Goal: Browse casually: Explore the website without a specific task or goal

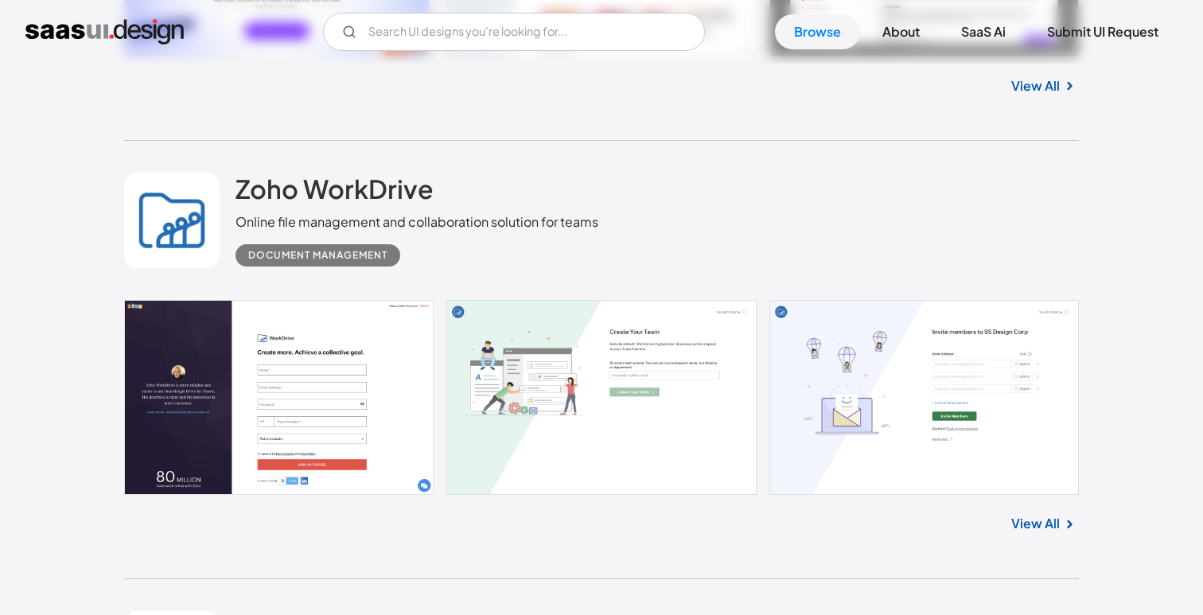
scroll to position [2415, 0]
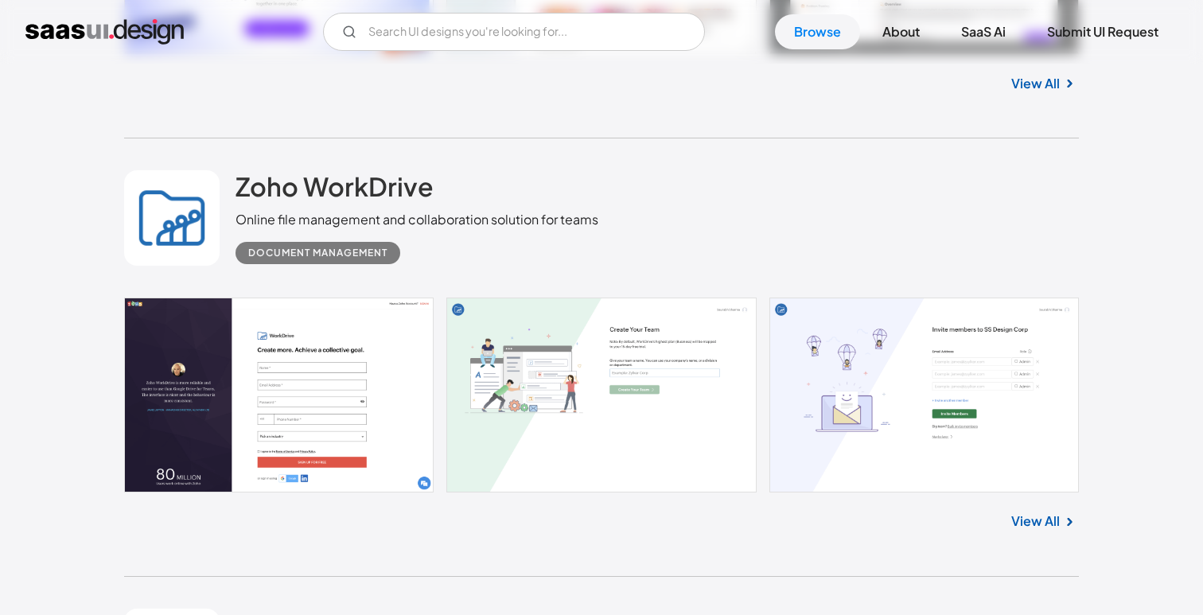
click at [1048, 526] on link "View All" at bounding box center [1035, 521] width 49 height 19
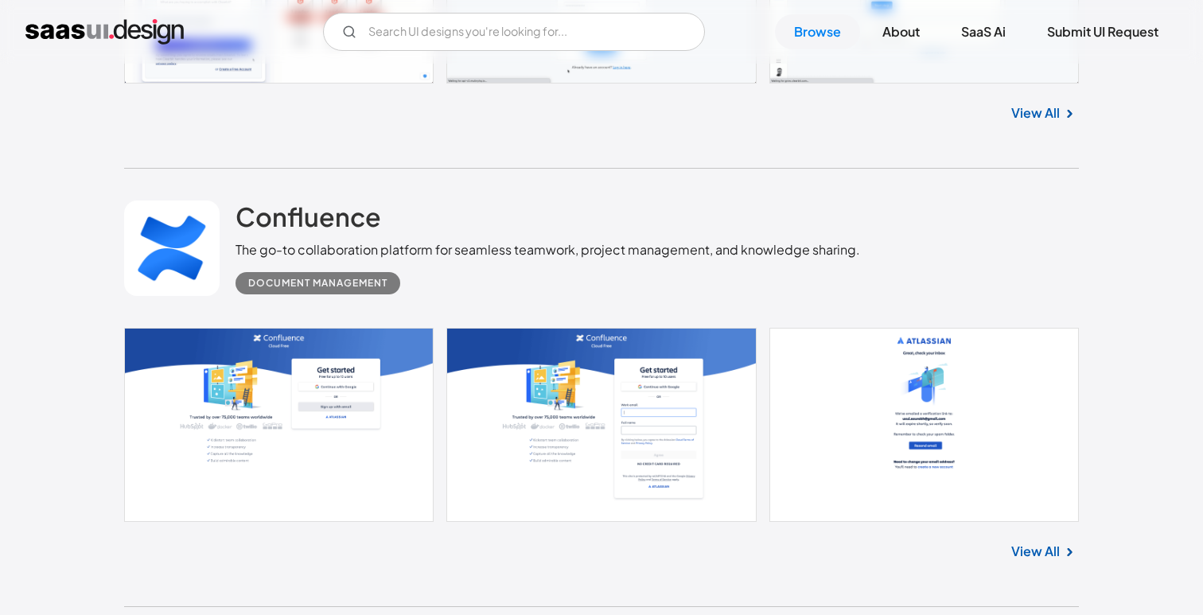
scroll to position [4537, 0]
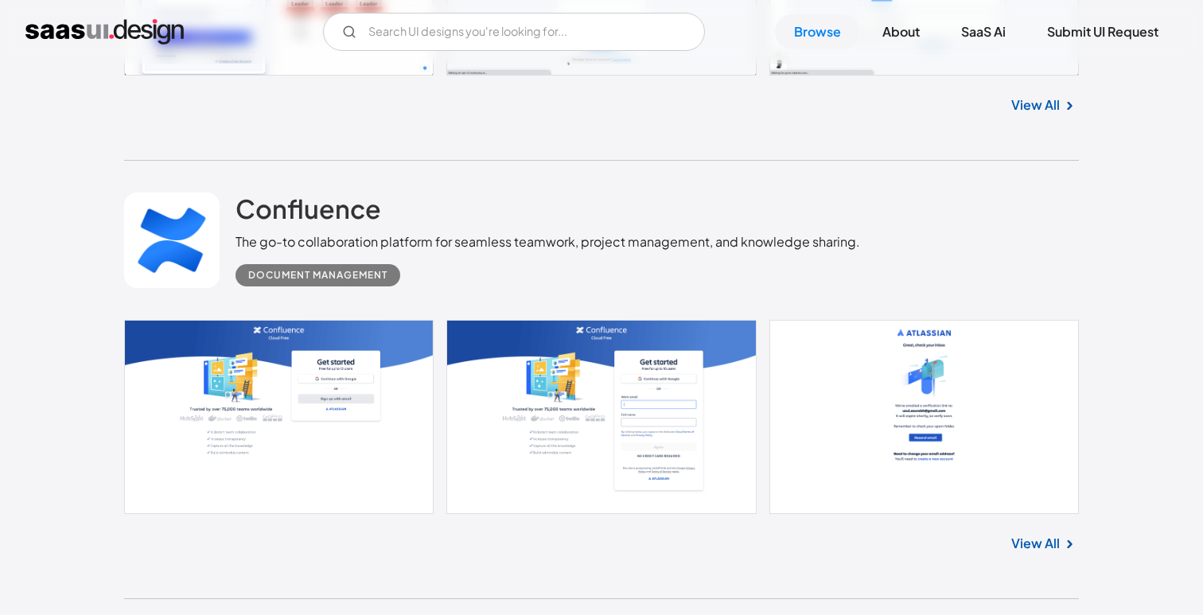
click at [1018, 553] on link "View All" at bounding box center [1035, 543] width 49 height 19
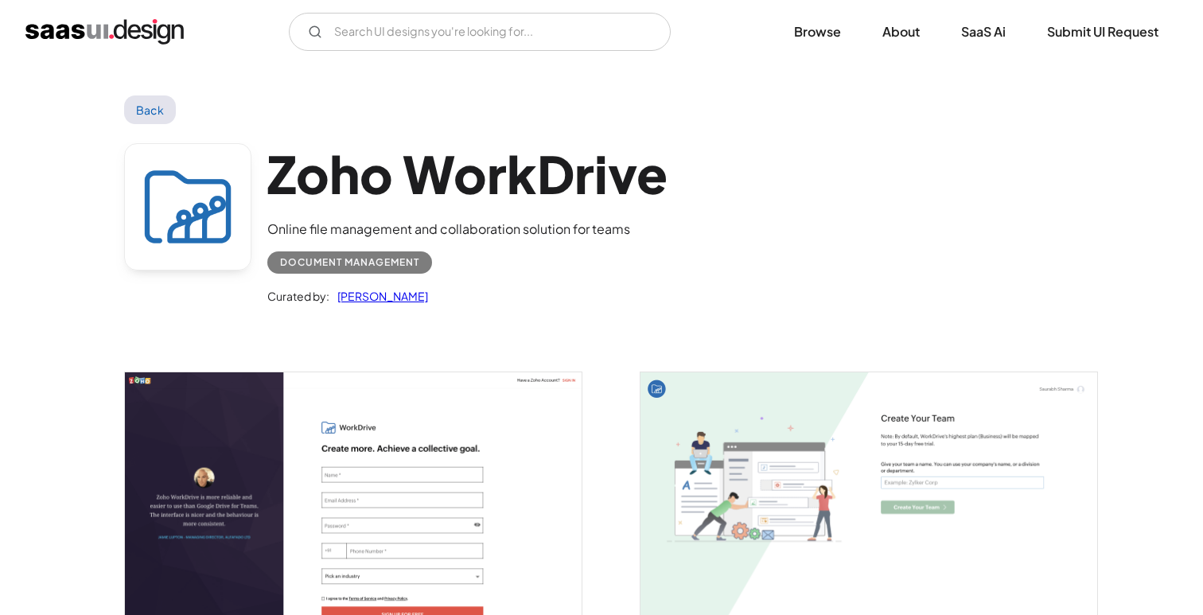
click at [451, 490] on img "open lightbox" at bounding box center [353, 515] width 457 height 286
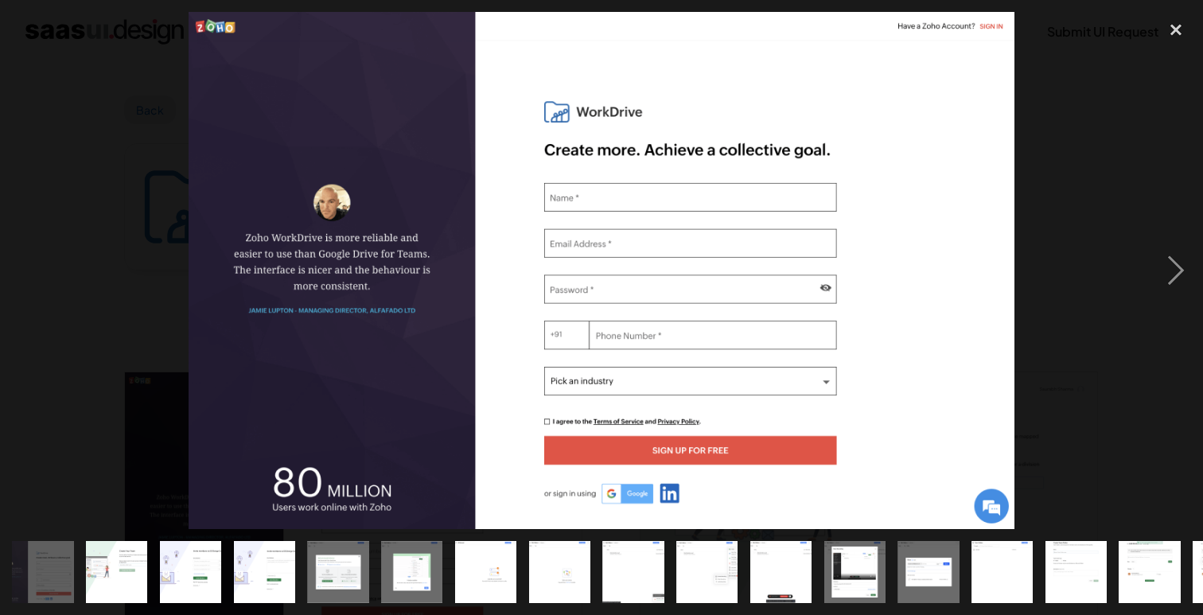
click at [1098, 364] on div at bounding box center [601, 270] width 1203 height 516
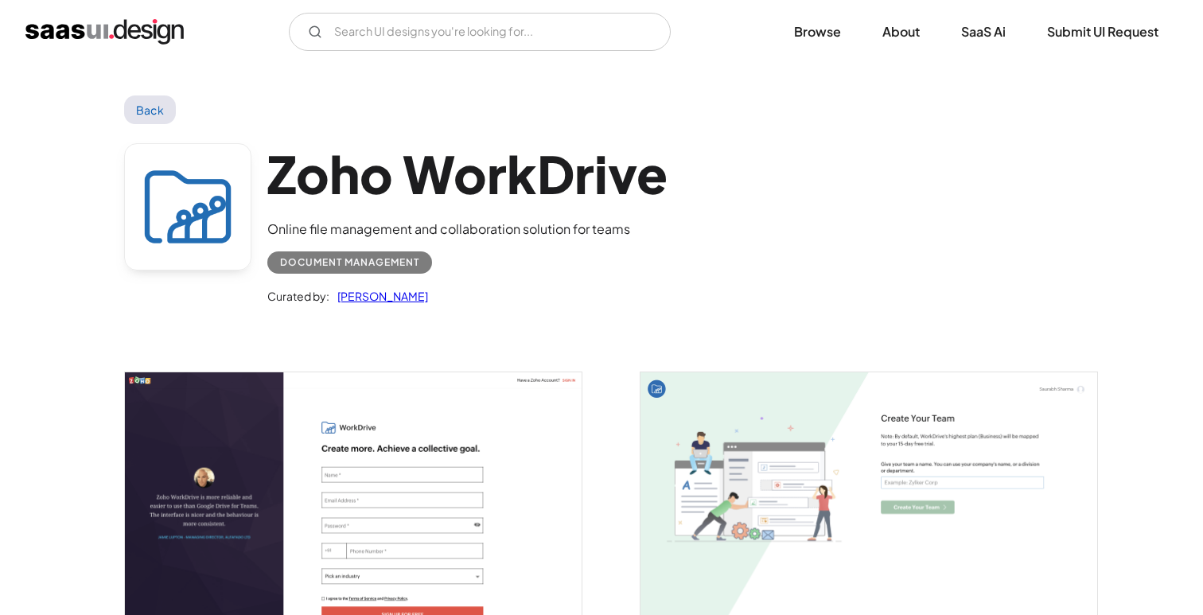
scroll to position [43, 0]
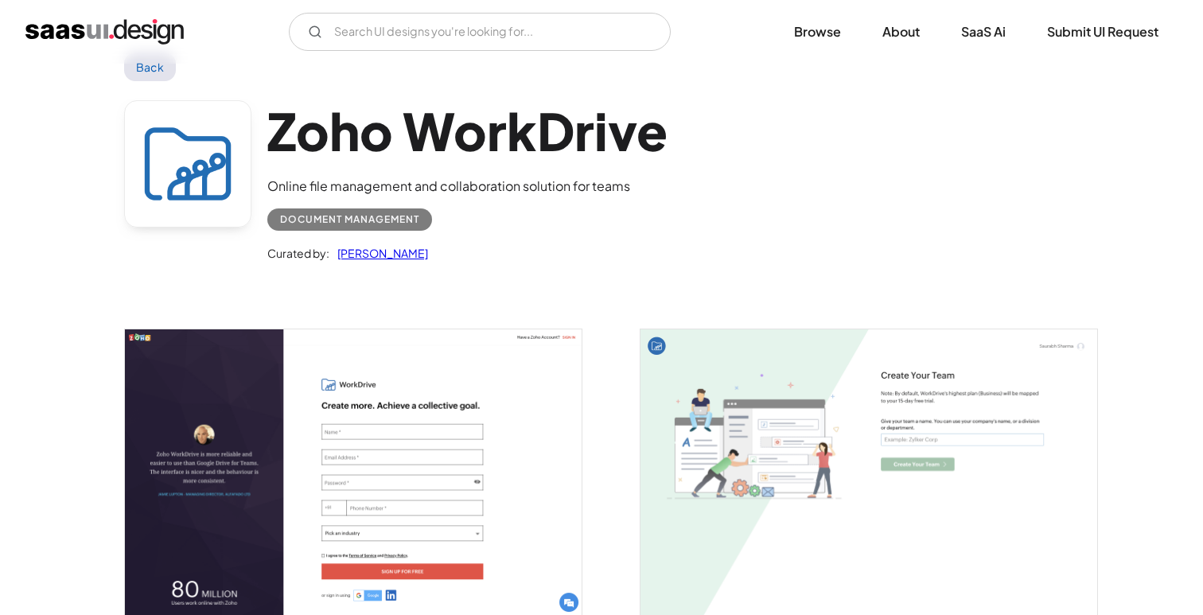
click at [437, 594] on img "open lightbox" at bounding box center [353, 472] width 457 height 286
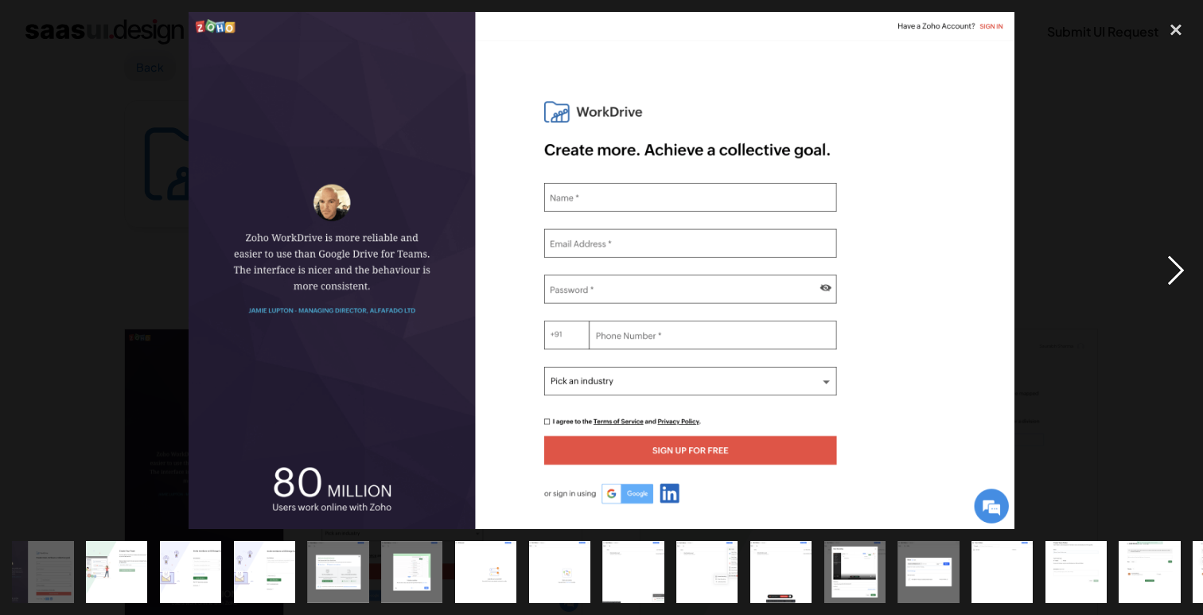
click at [1166, 275] on div "next image" at bounding box center [1176, 270] width 54 height 516
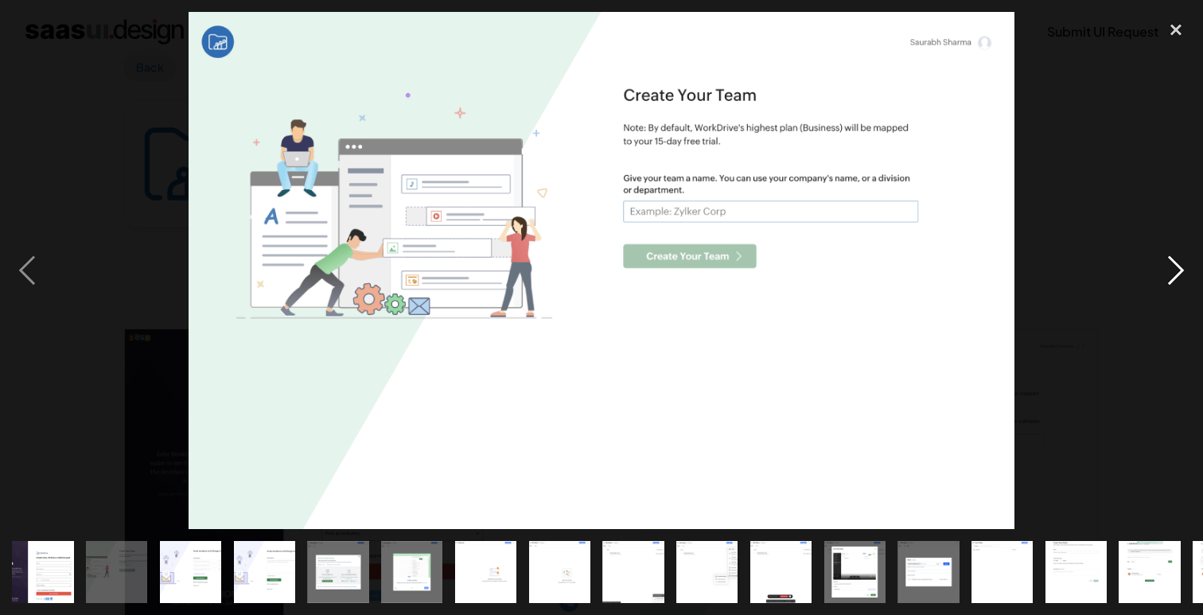
click at [1176, 272] on div "next image" at bounding box center [1176, 270] width 54 height 516
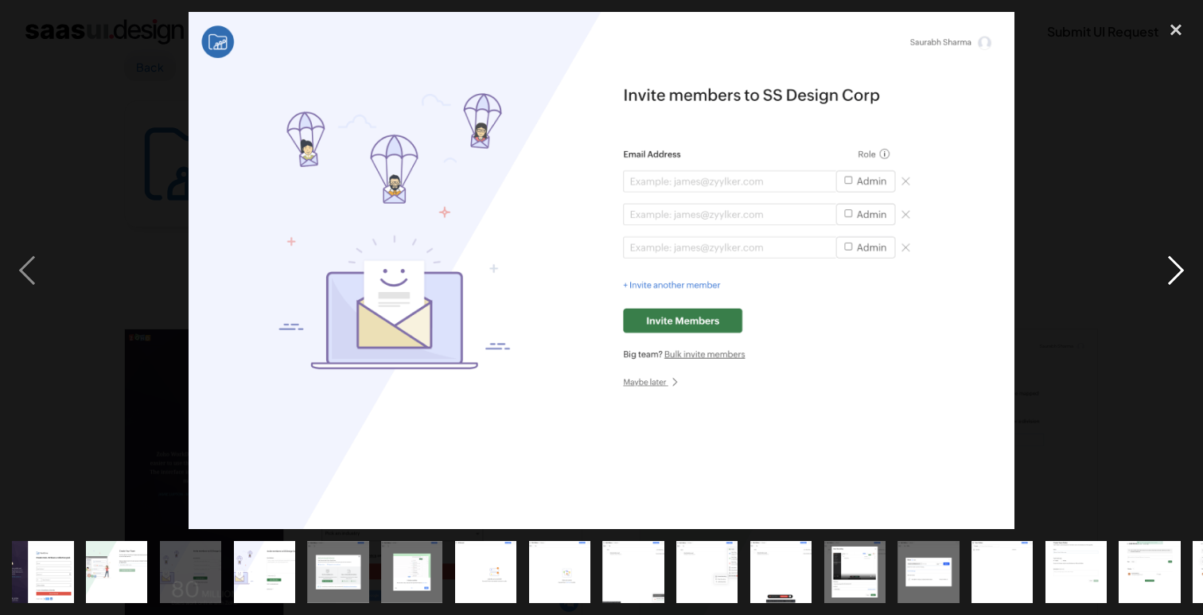
click at [1176, 272] on div "next image" at bounding box center [1176, 270] width 54 height 516
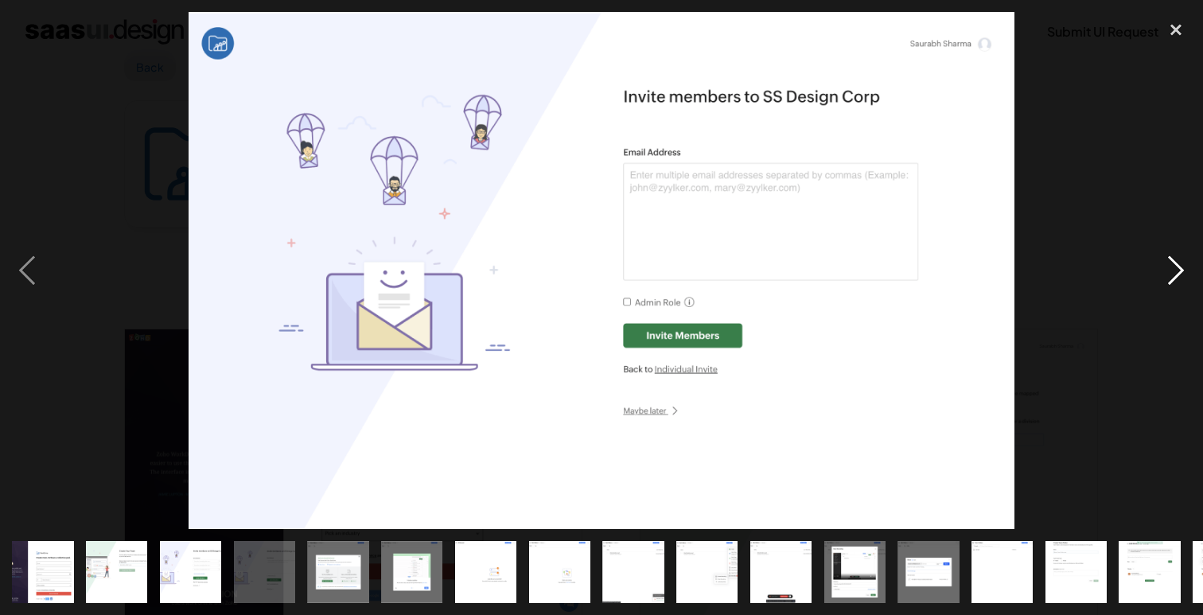
click at [1176, 272] on div "next image" at bounding box center [1176, 270] width 54 height 516
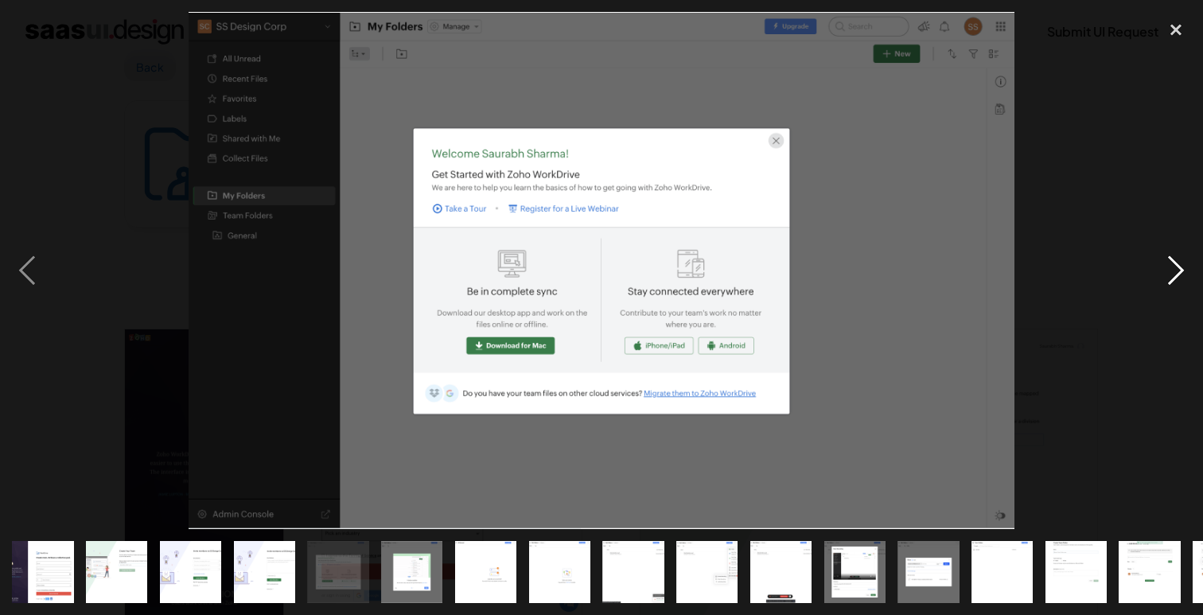
click at [1176, 272] on div "next image" at bounding box center [1176, 270] width 54 height 516
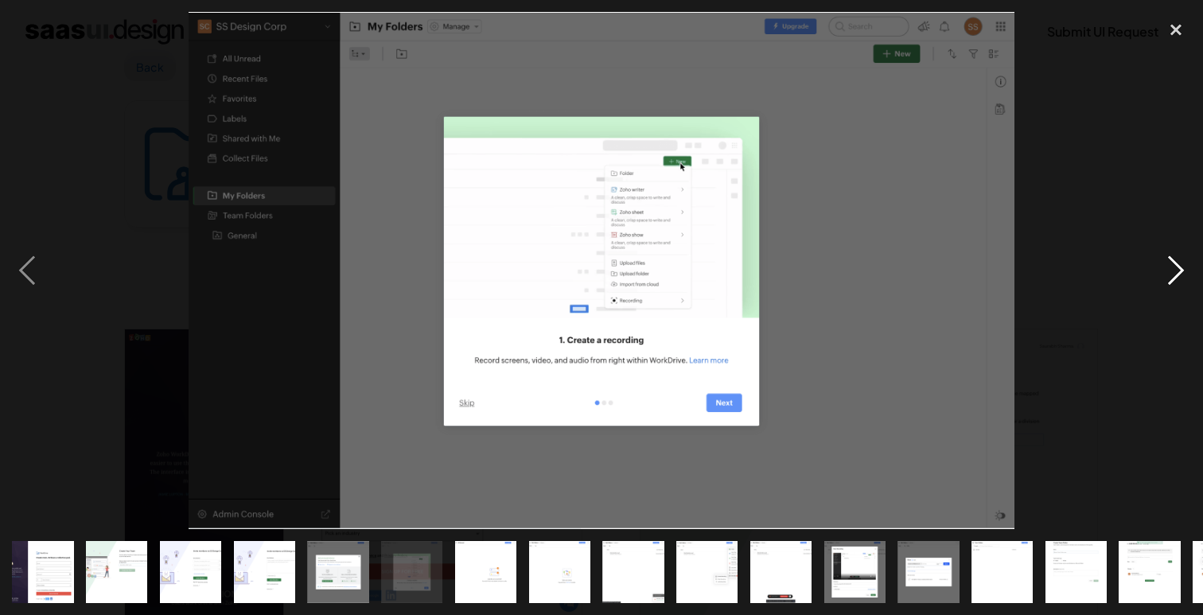
click at [1176, 272] on div "next image" at bounding box center [1176, 270] width 54 height 516
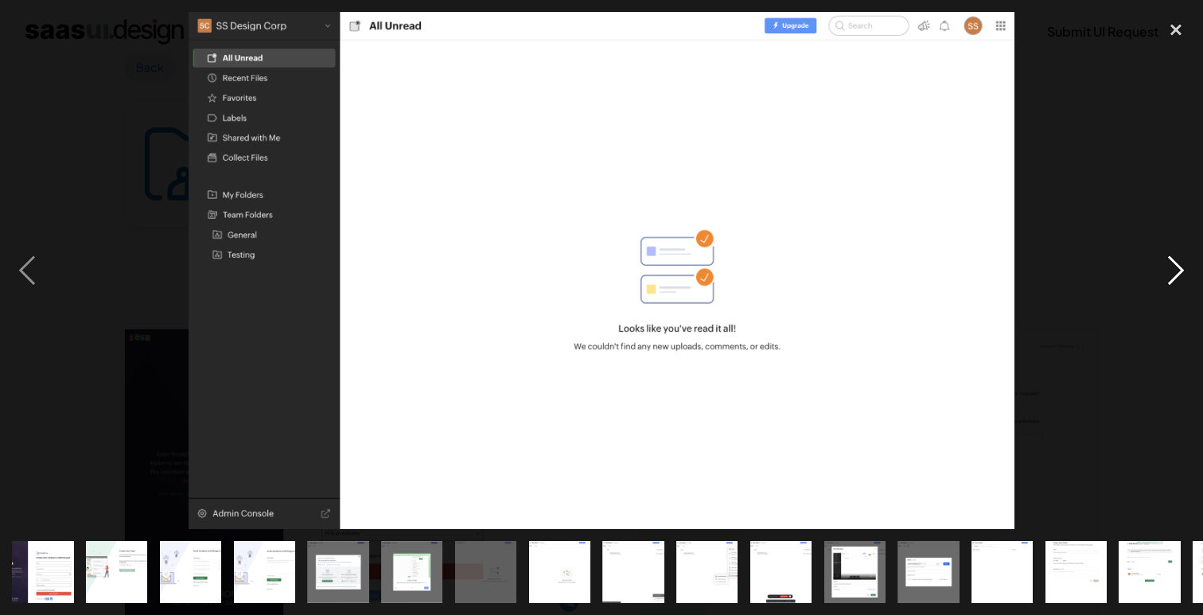
click at [1176, 272] on div "next image" at bounding box center [1176, 270] width 54 height 516
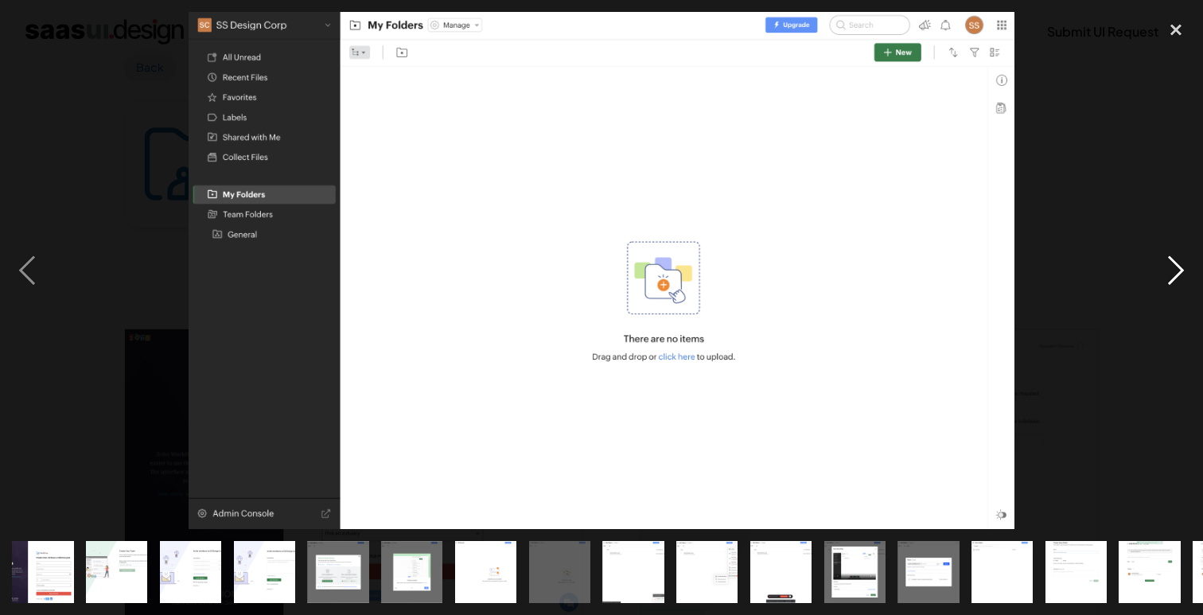
click at [1176, 272] on div "next image" at bounding box center [1176, 270] width 54 height 516
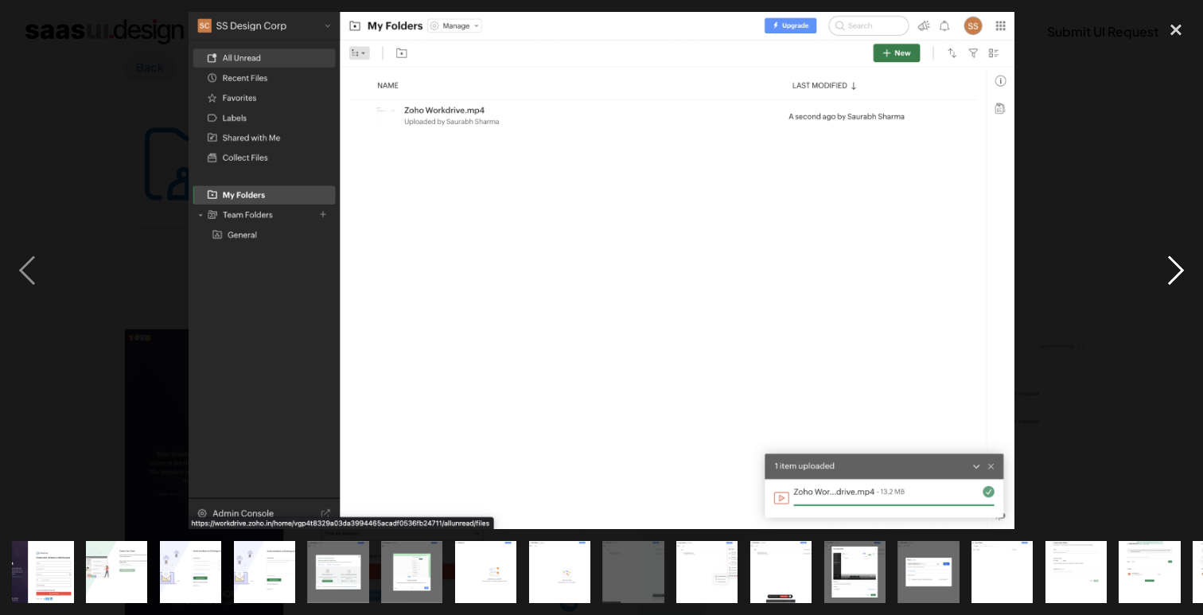
click at [1176, 272] on div "next image" at bounding box center [1176, 270] width 54 height 516
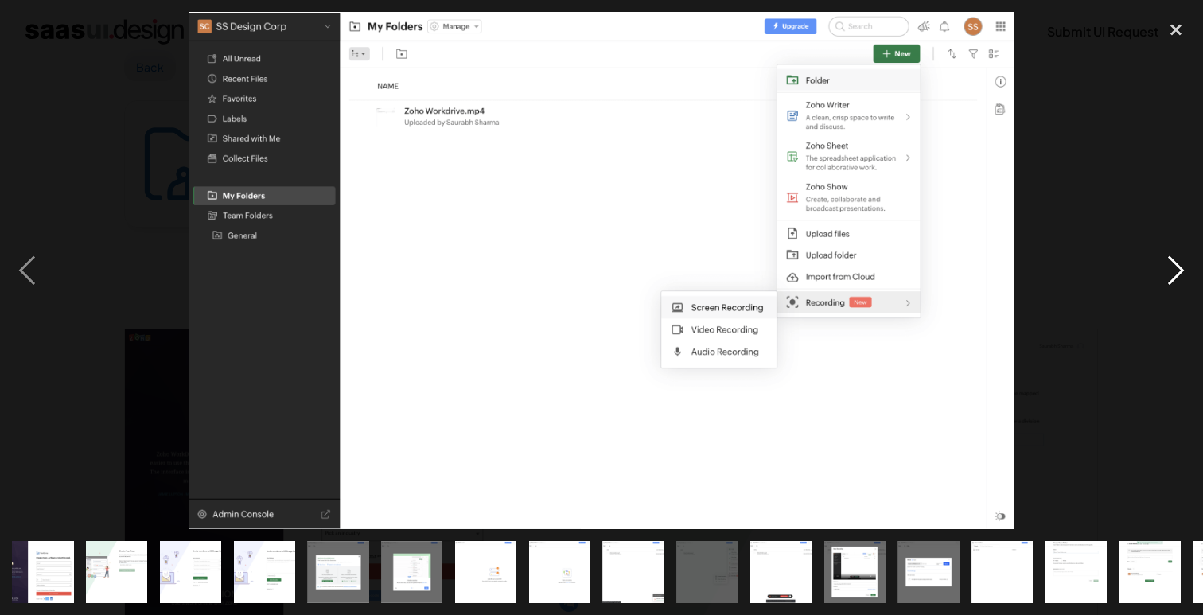
click at [1176, 272] on div "next image" at bounding box center [1176, 270] width 54 height 516
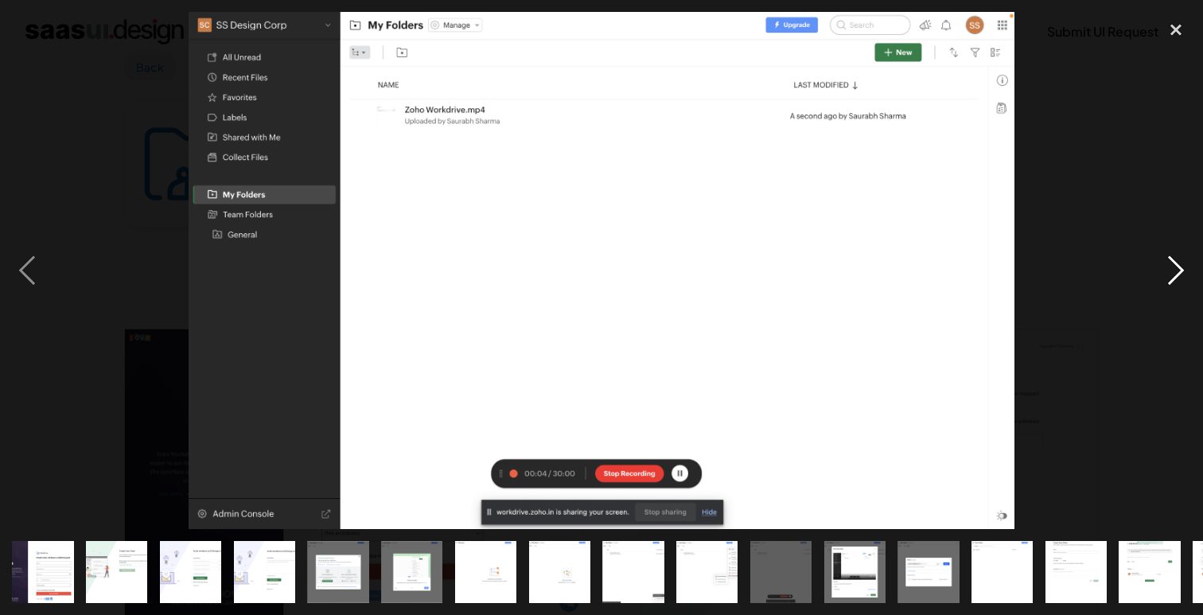
click at [1176, 272] on div "next image" at bounding box center [1176, 270] width 54 height 516
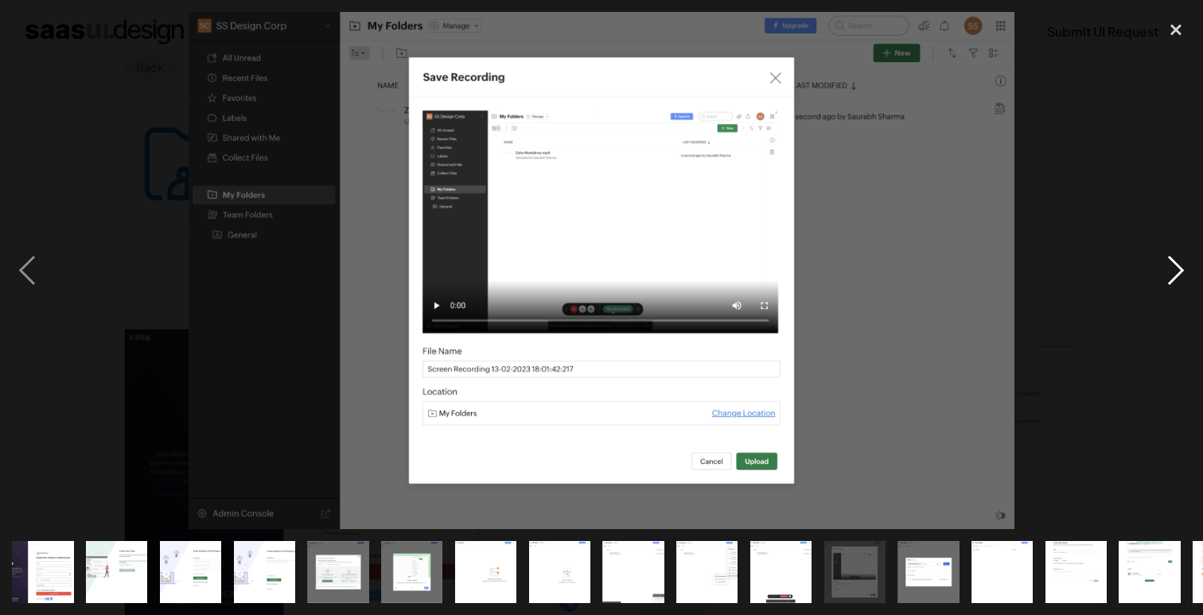
click at [1176, 272] on div "next image" at bounding box center [1176, 270] width 54 height 516
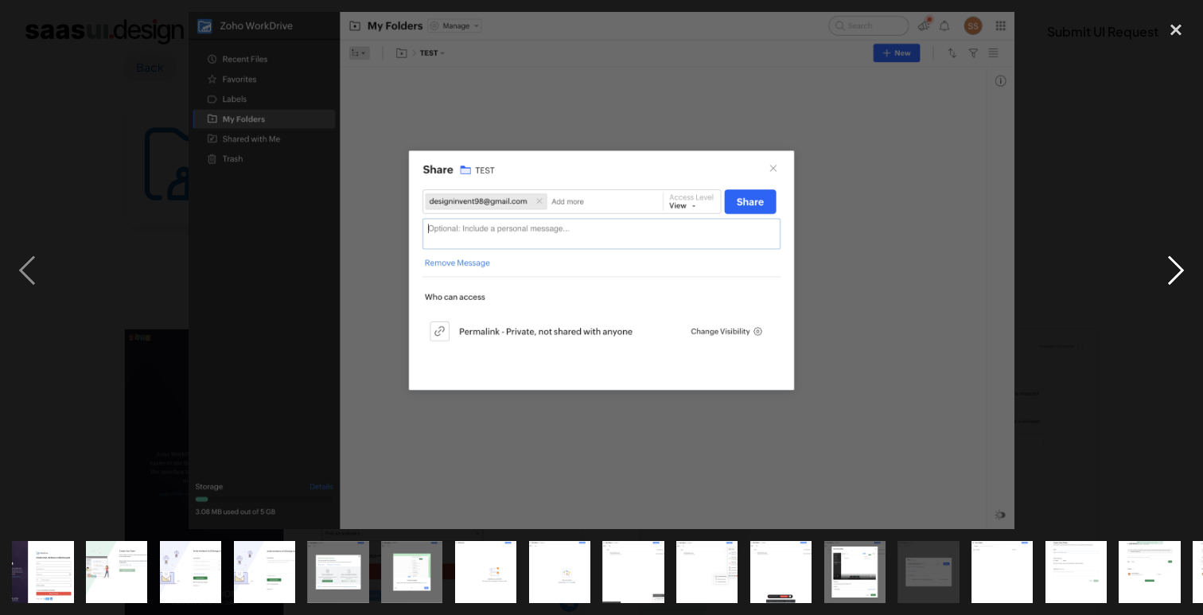
click at [1176, 272] on div "next image" at bounding box center [1176, 270] width 54 height 516
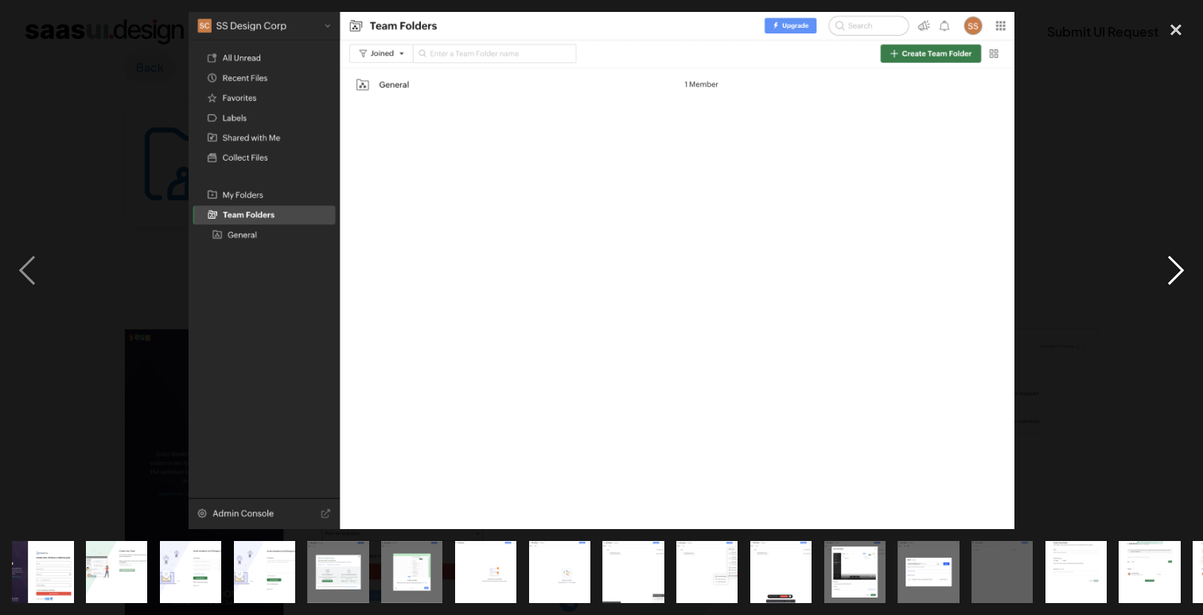
click at [1176, 272] on div "next image" at bounding box center [1176, 270] width 54 height 516
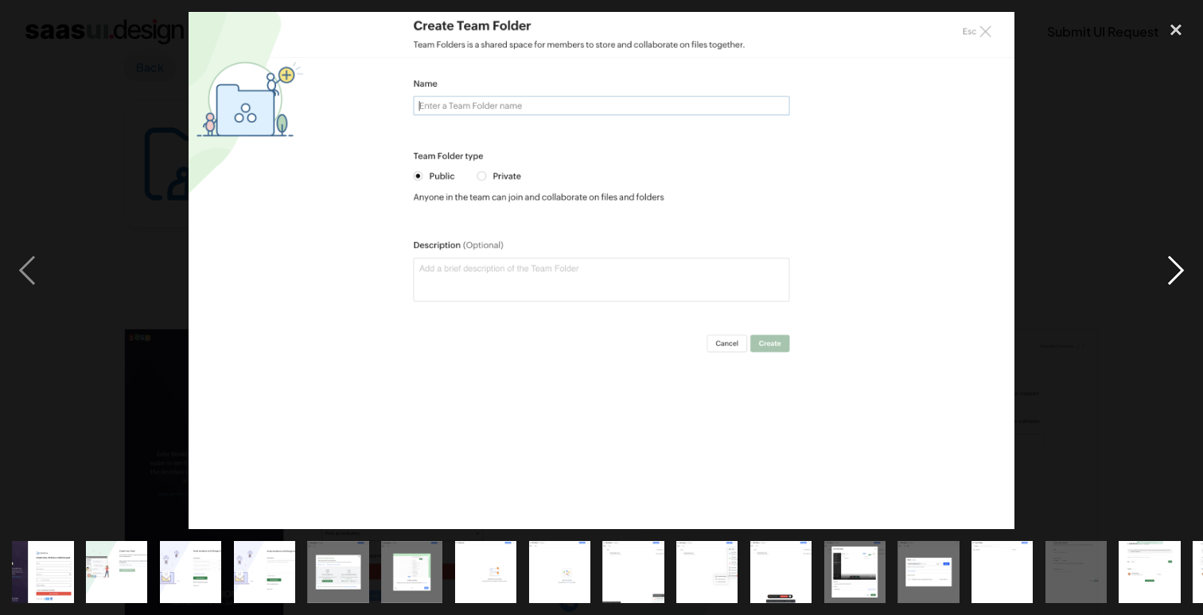
click at [1176, 272] on div "next image" at bounding box center [1176, 270] width 54 height 516
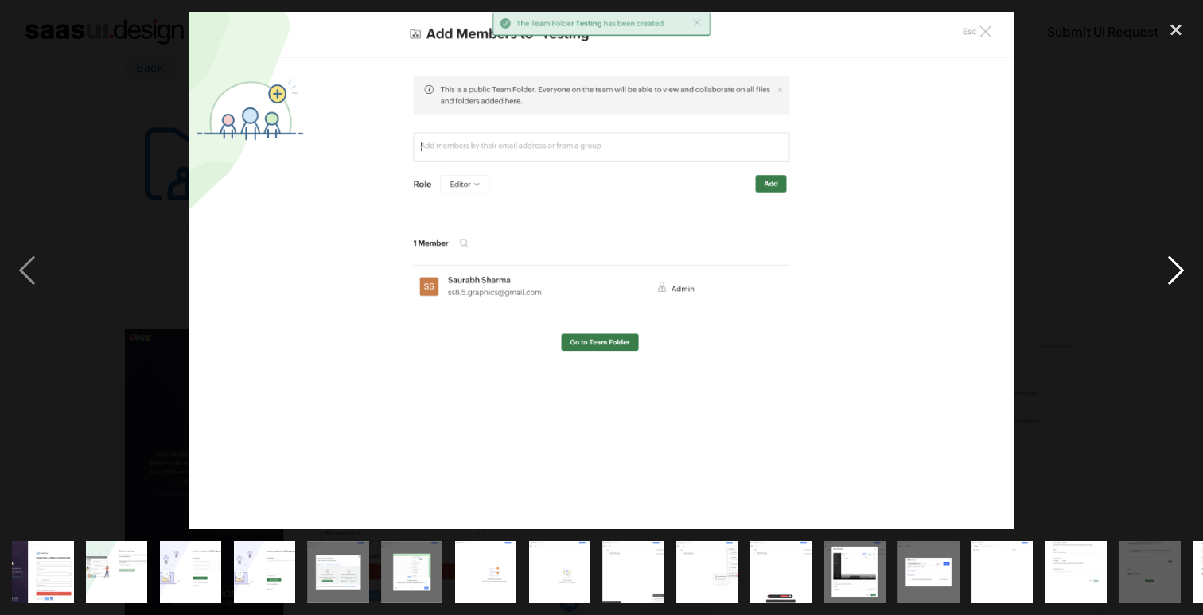
click at [1176, 272] on div "next image" at bounding box center [1176, 270] width 54 height 516
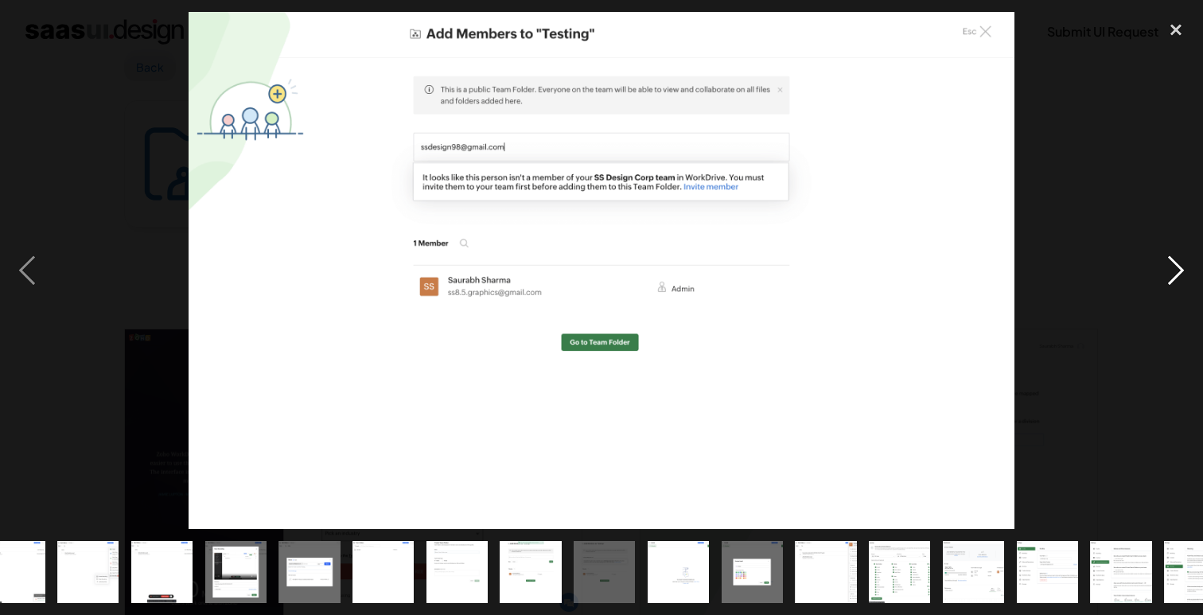
scroll to position [0, 654]
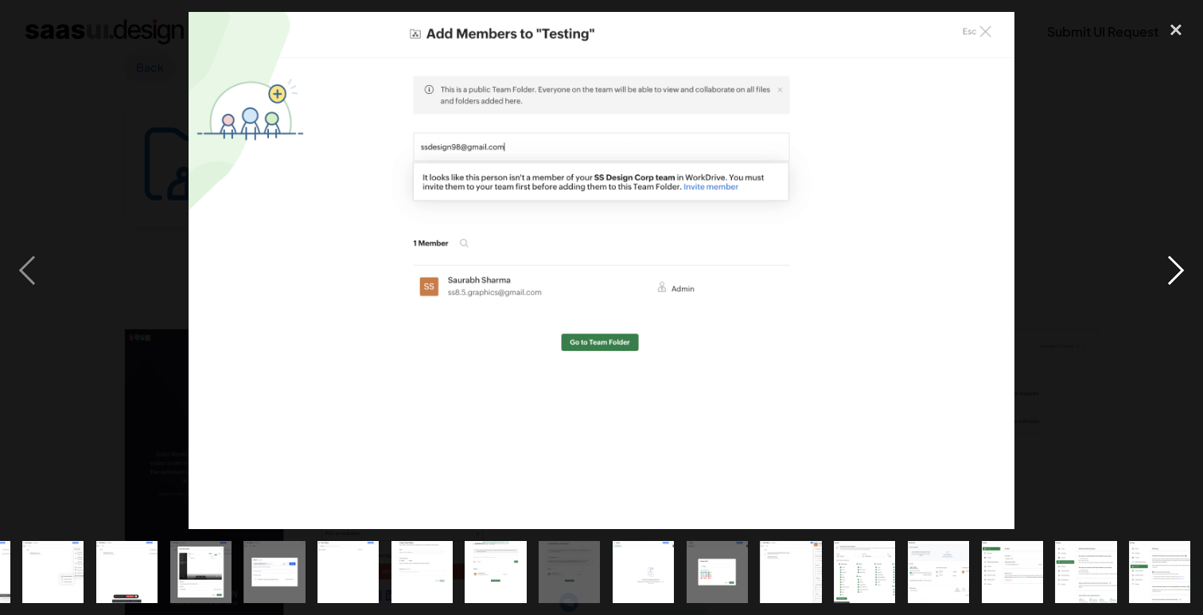
click at [1176, 272] on div "next image" at bounding box center [1176, 270] width 54 height 516
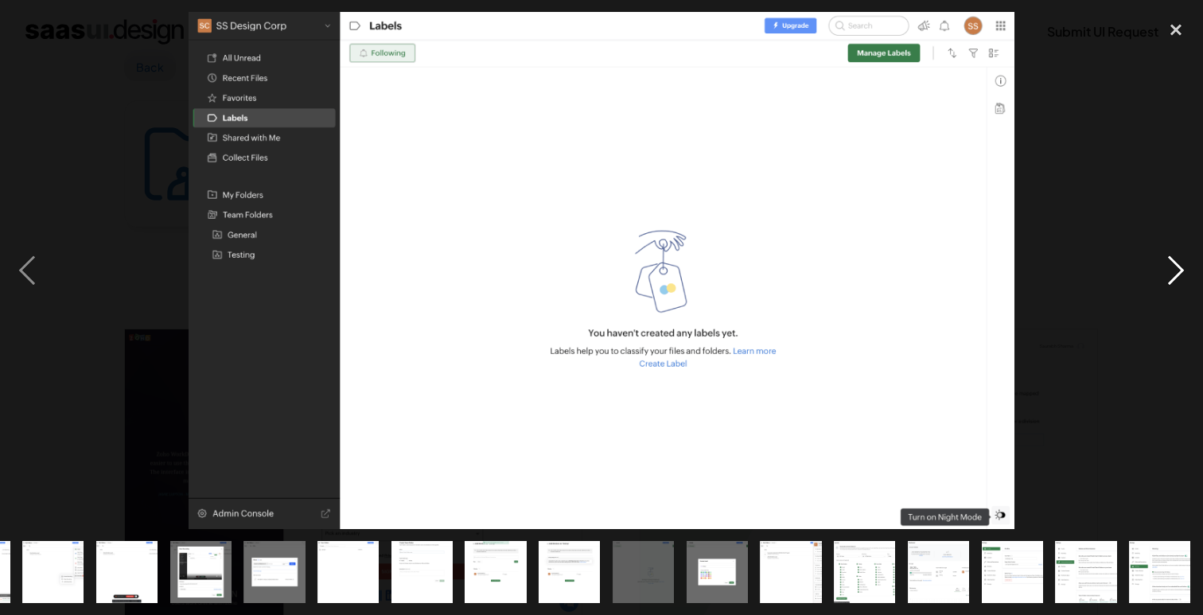
click at [1176, 272] on div "next image" at bounding box center [1176, 270] width 54 height 516
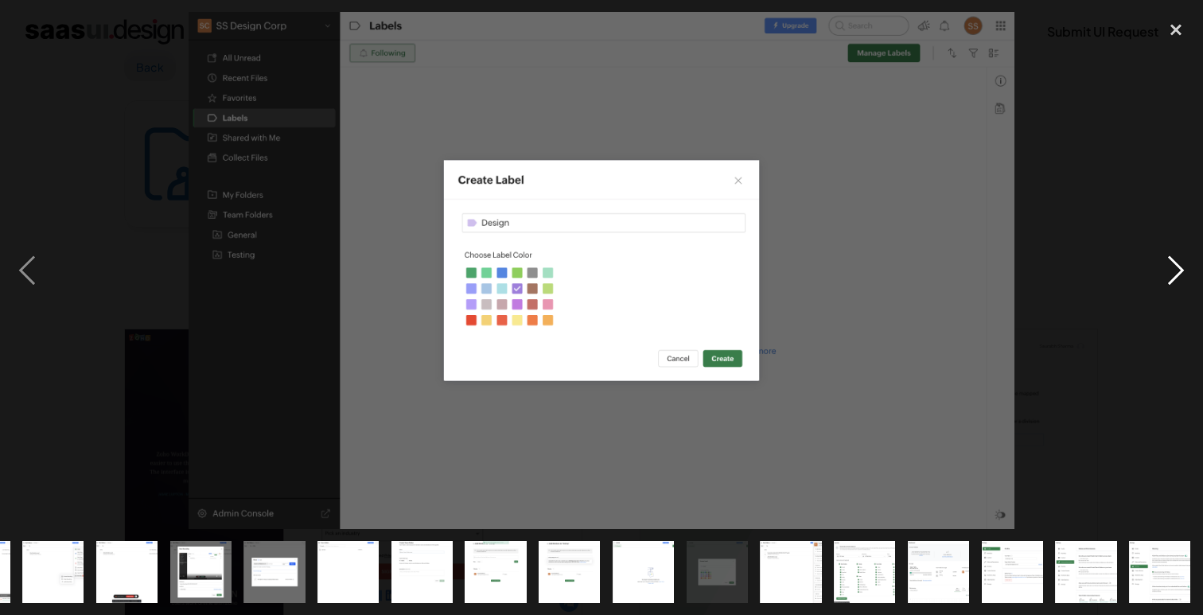
click at [1176, 272] on div "next image" at bounding box center [1176, 270] width 54 height 516
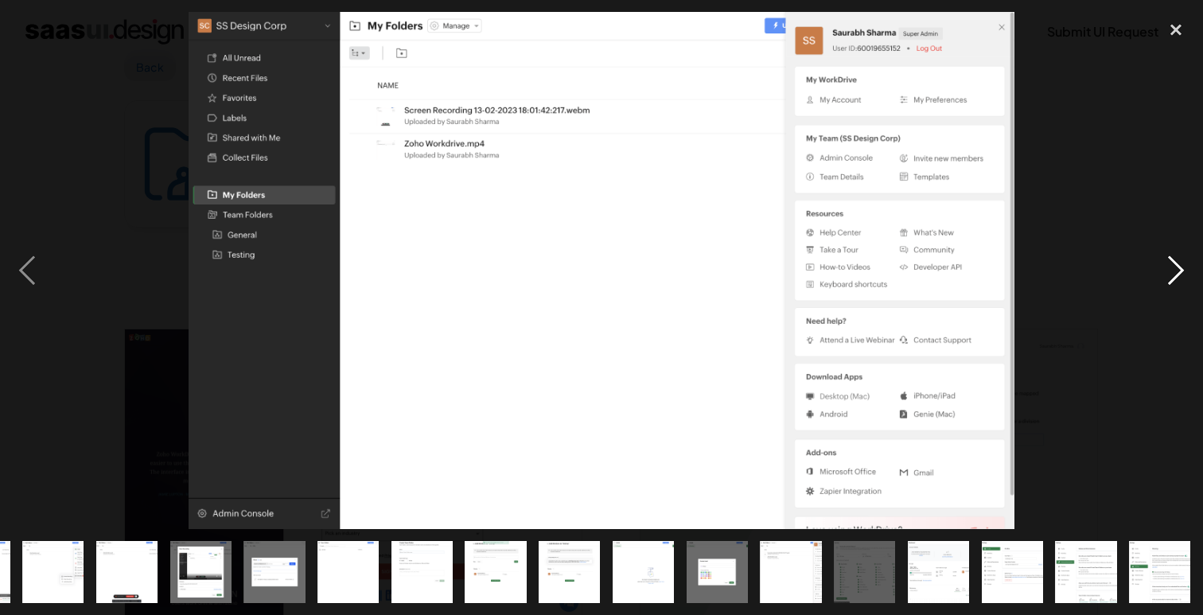
click at [1176, 272] on div "next image" at bounding box center [1176, 270] width 54 height 516
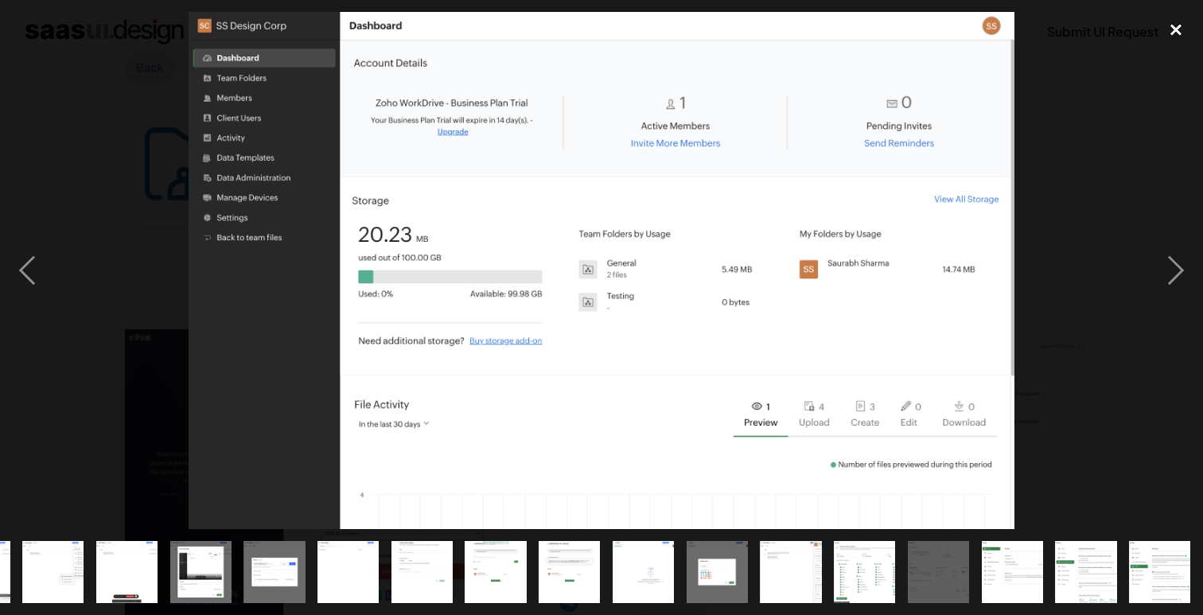
click at [1177, 29] on div "close lightbox" at bounding box center [1176, 29] width 54 height 35
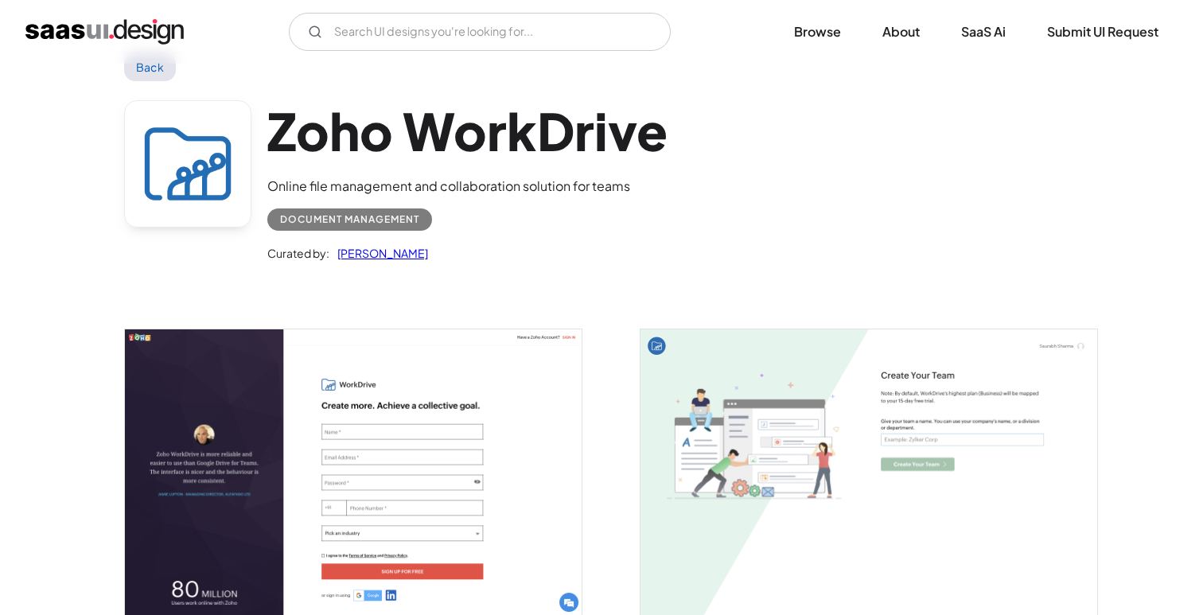
scroll to position [0, 0]
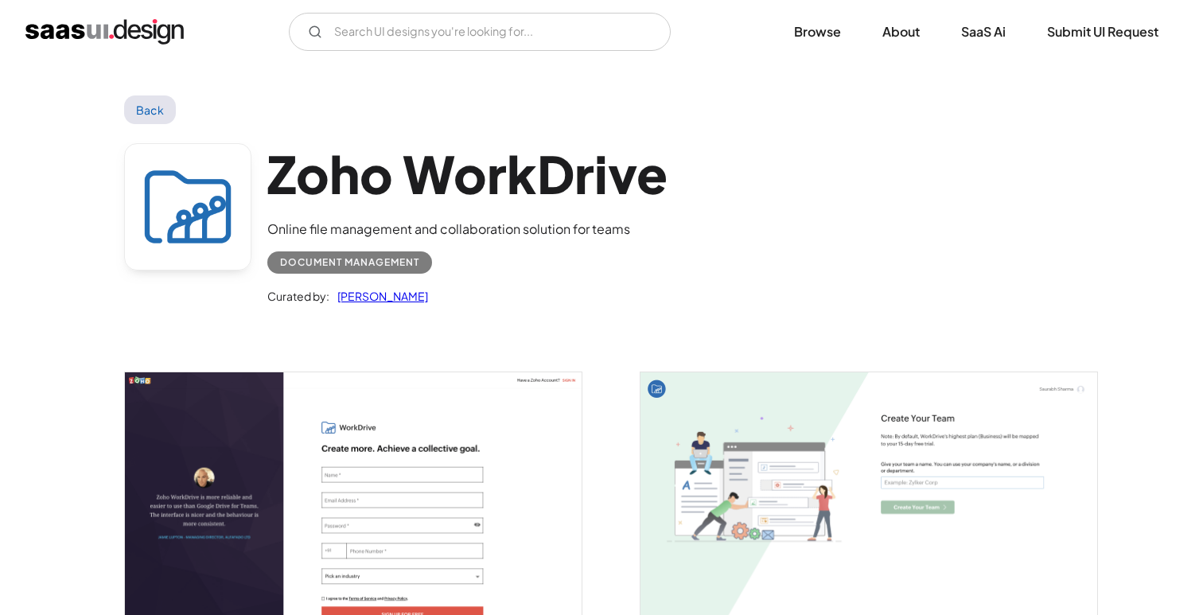
click at [161, 99] on link "Back" at bounding box center [150, 109] width 52 height 29
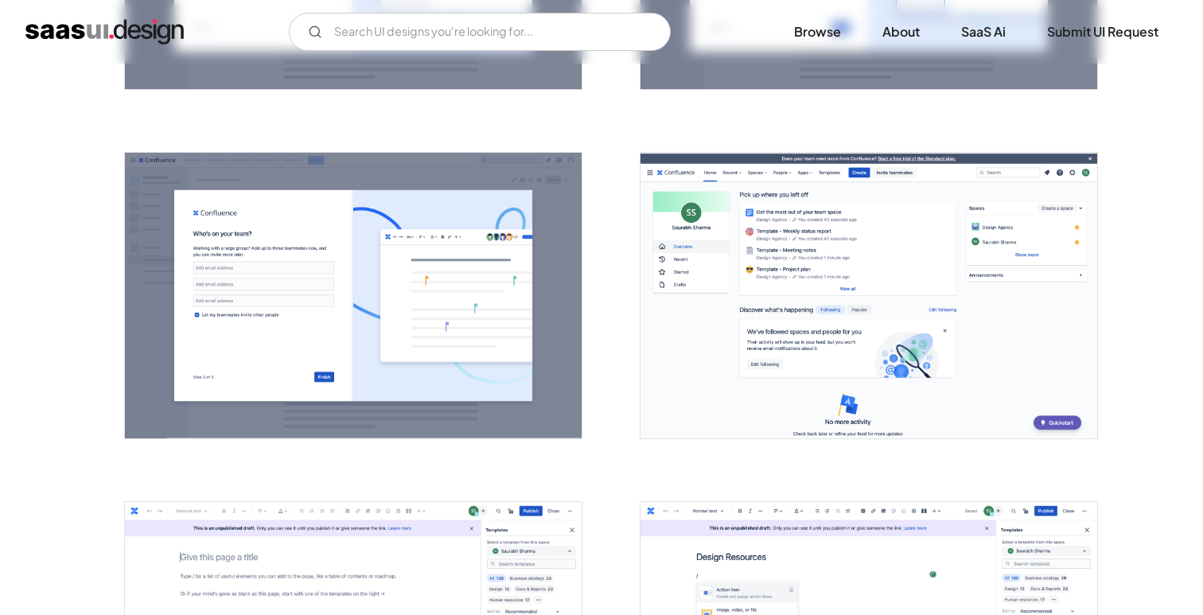
scroll to position [1617, 0]
click at [730, 345] on img "open lightbox" at bounding box center [868, 295] width 457 height 286
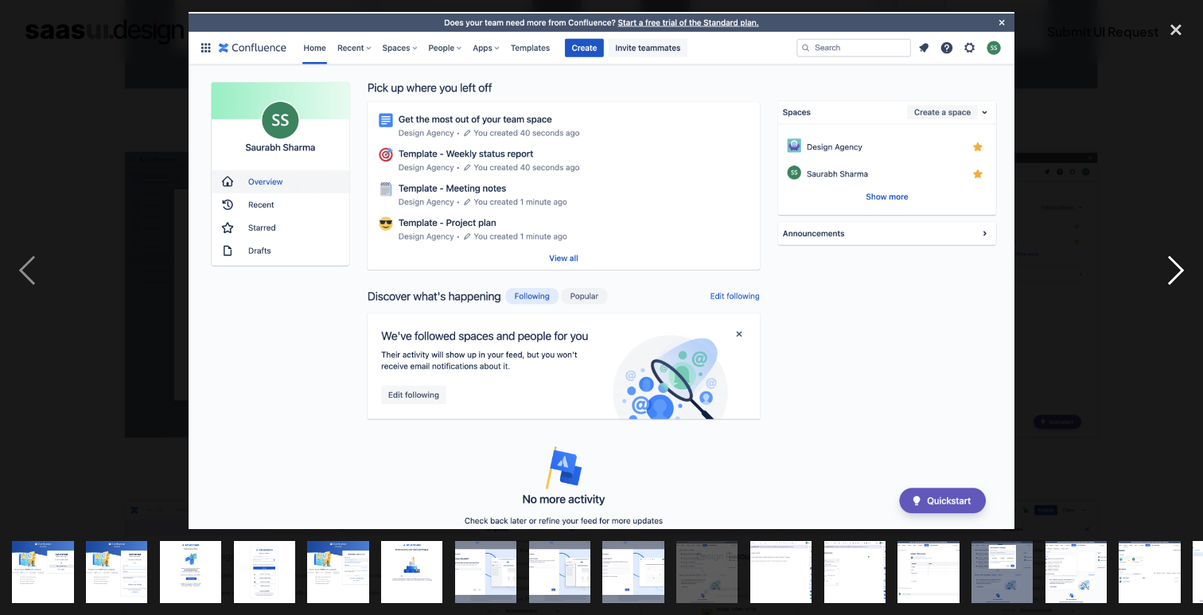
click at [1171, 272] on div "next image" at bounding box center [1176, 270] width 54 height 516
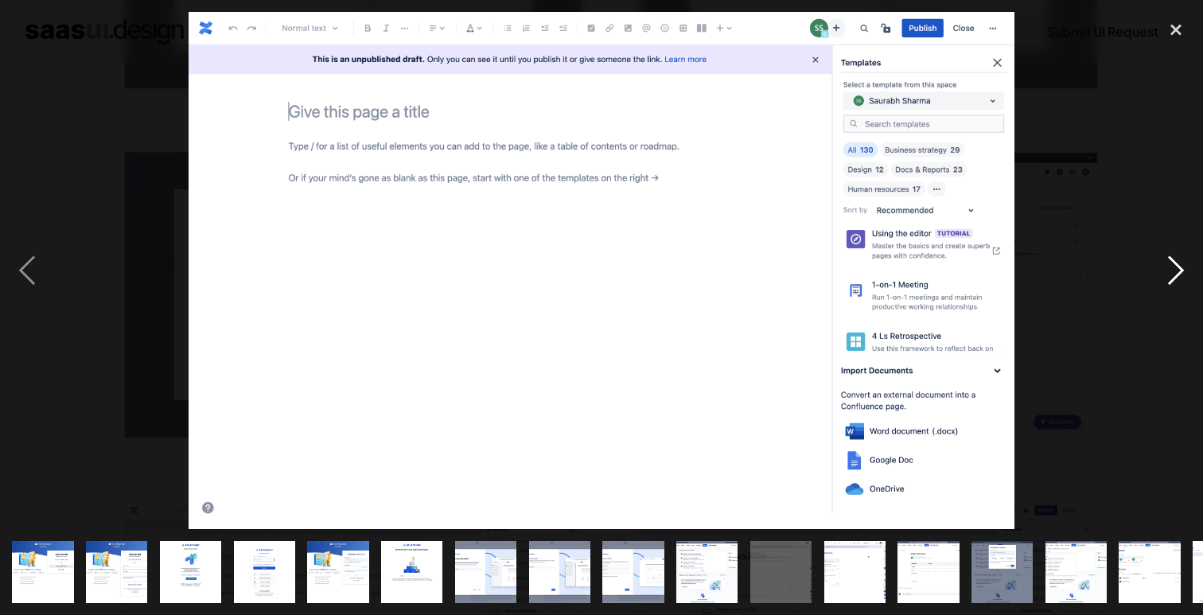
click at [1177, 267] on div "next image" at bounding box center [1176, 270] width 54 height 516
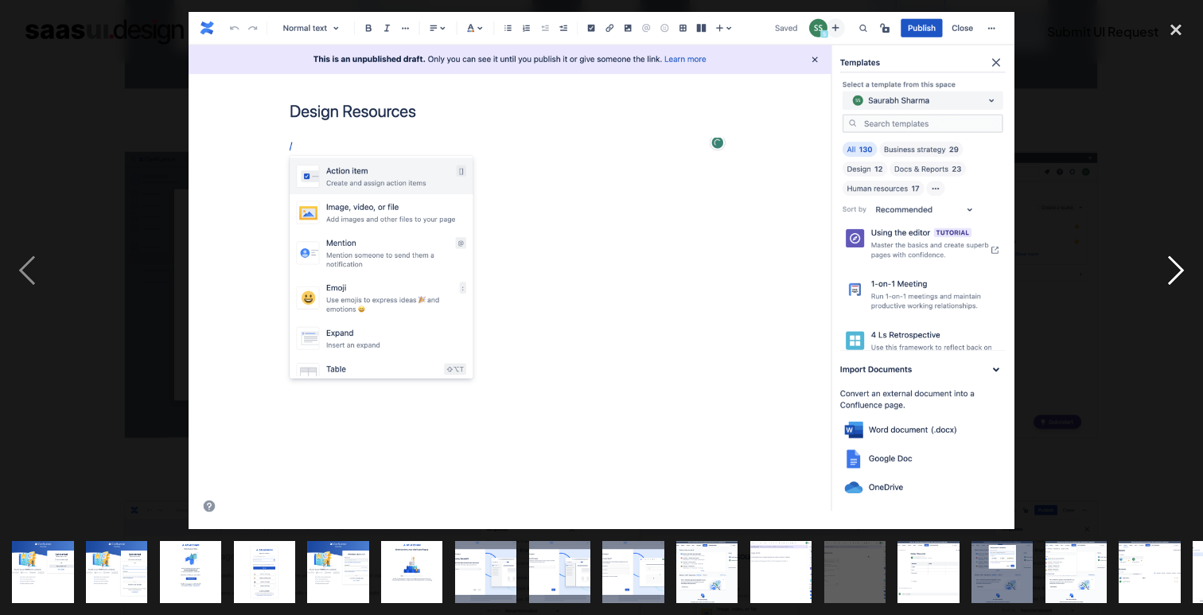
click at [1177, 267] on div "next image" at bounding box center [1176, 270] width 54 height 516
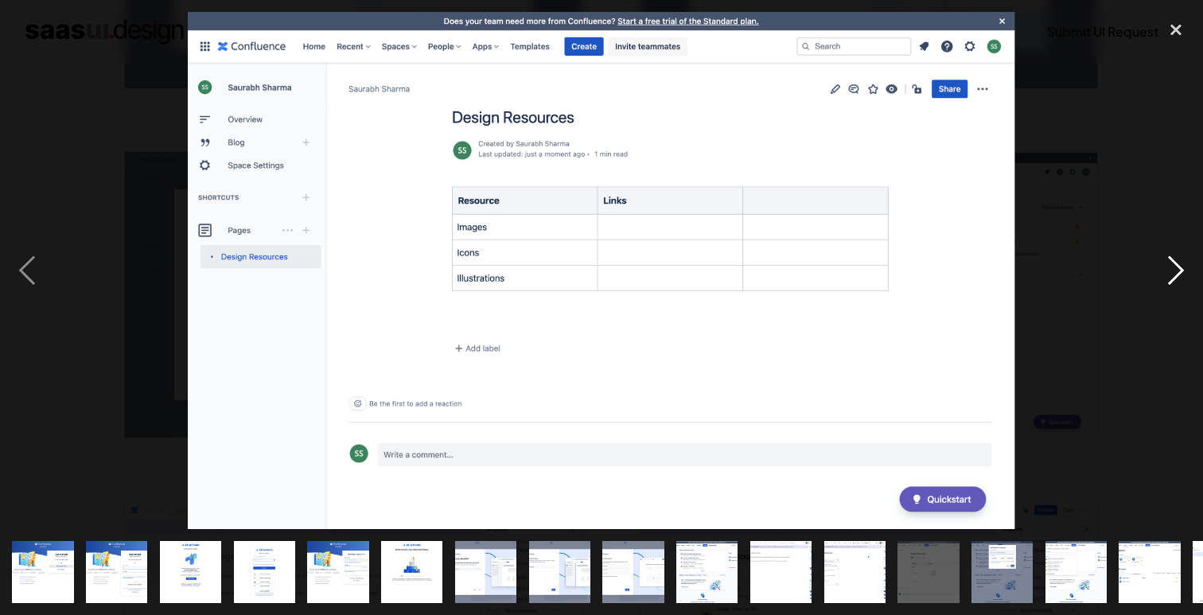
click at [1177, 267] on div "next image" at bounding box center [1176, 270] width 54 height 516
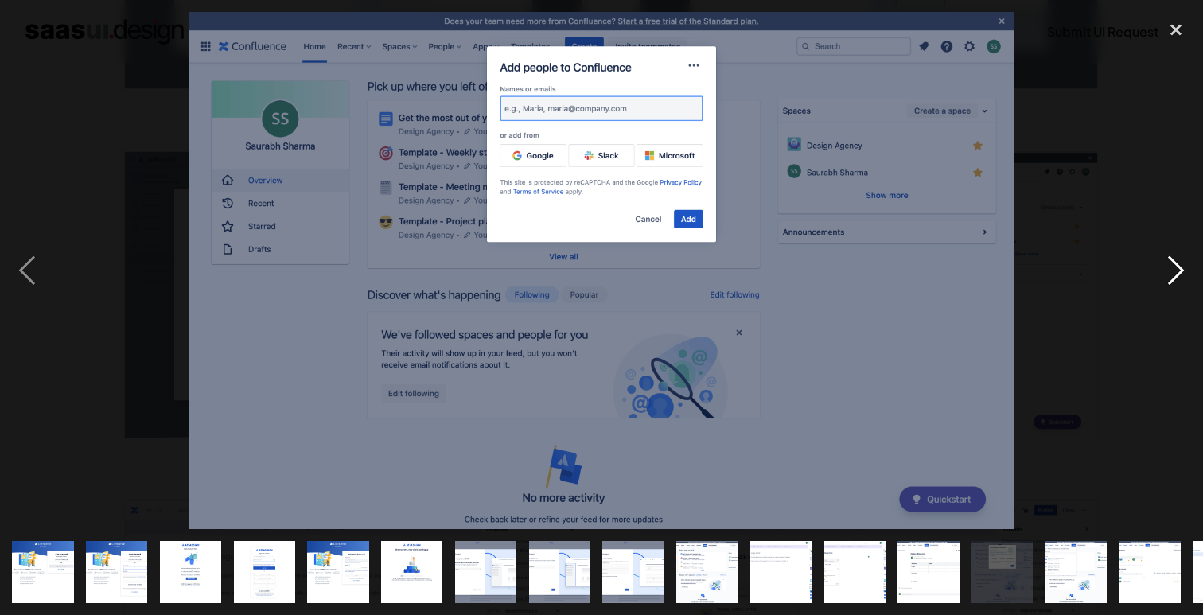
click at [1177, 267] on div "next image" at bounding box center [1176, 270] width 54 height 516
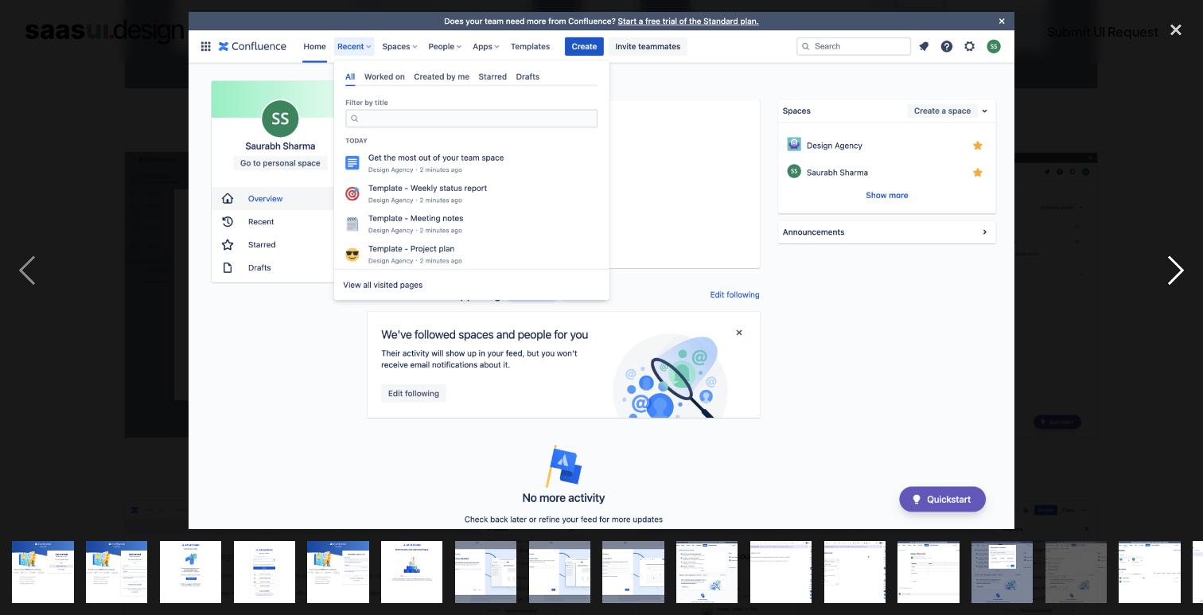
click at [1177, 267] on div "next image" at bounding box center [1176, 270] width 54 height 516
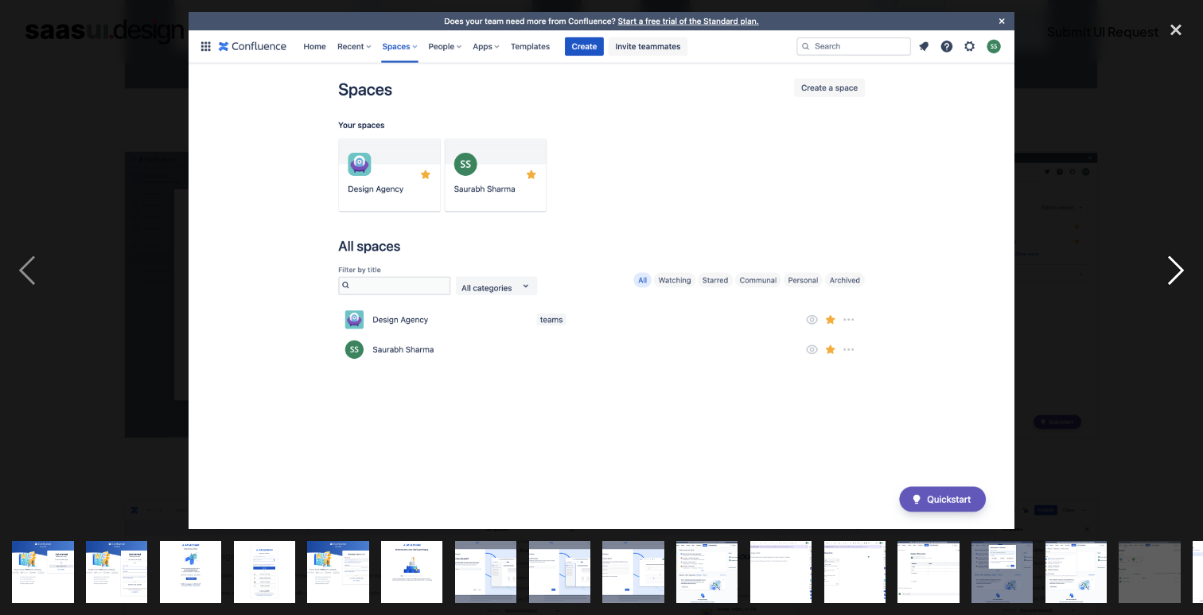
click at [1177, 267] on div "next image" at bounding box center [1176, 270] width 54 height 516
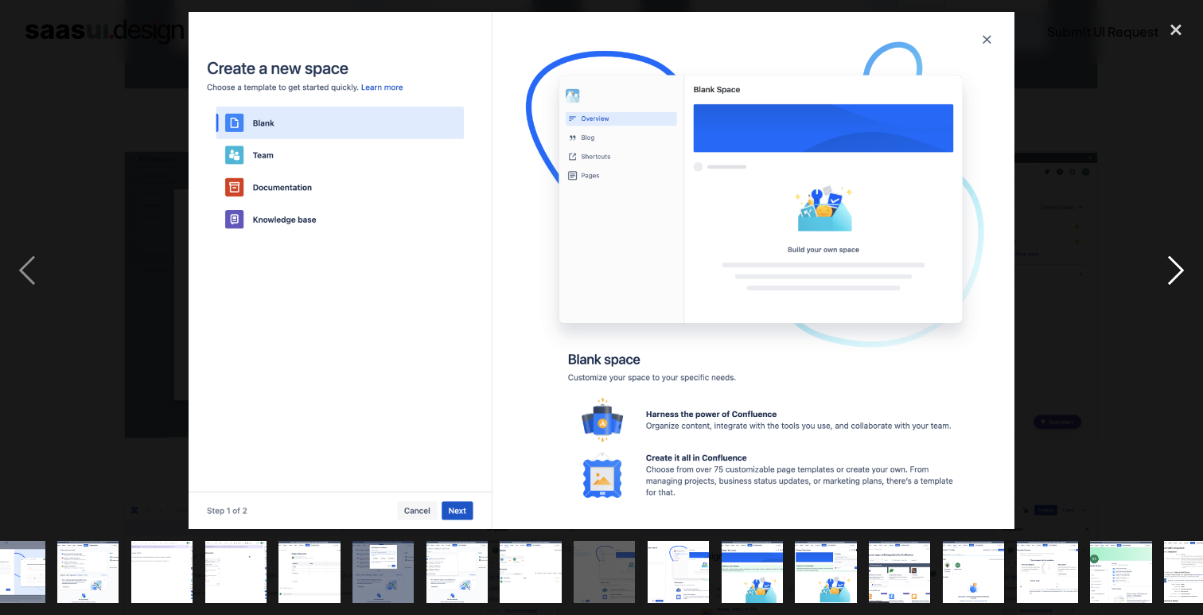
scroll to position [0, 654]
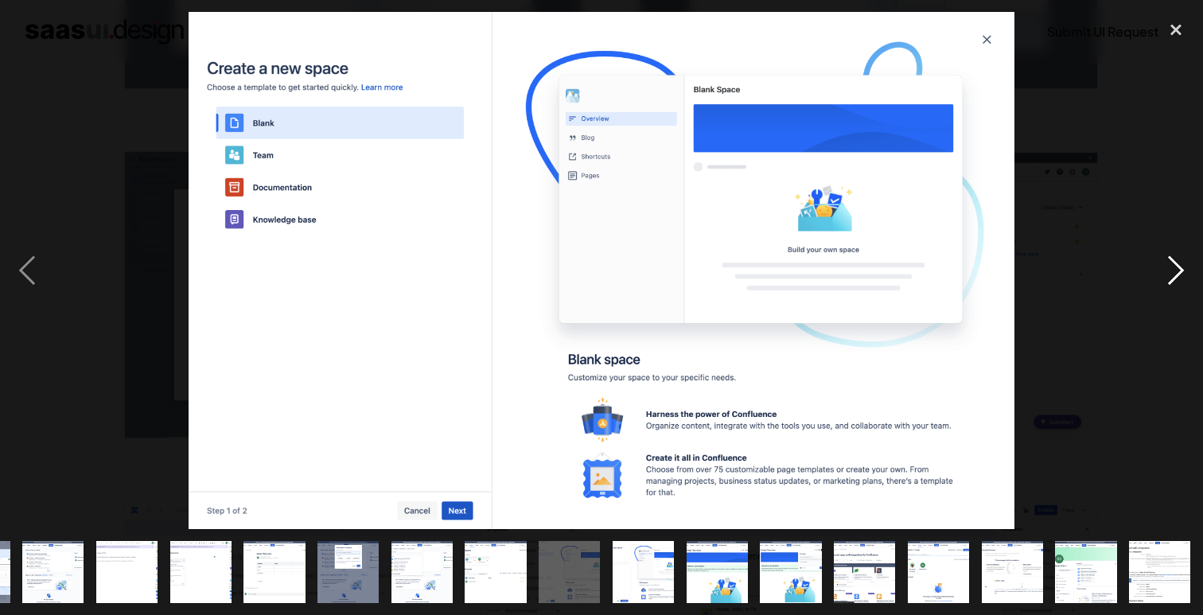
click at [1177, 267] on div "next image" at bounding box center [1176, 270] width 54 height 516
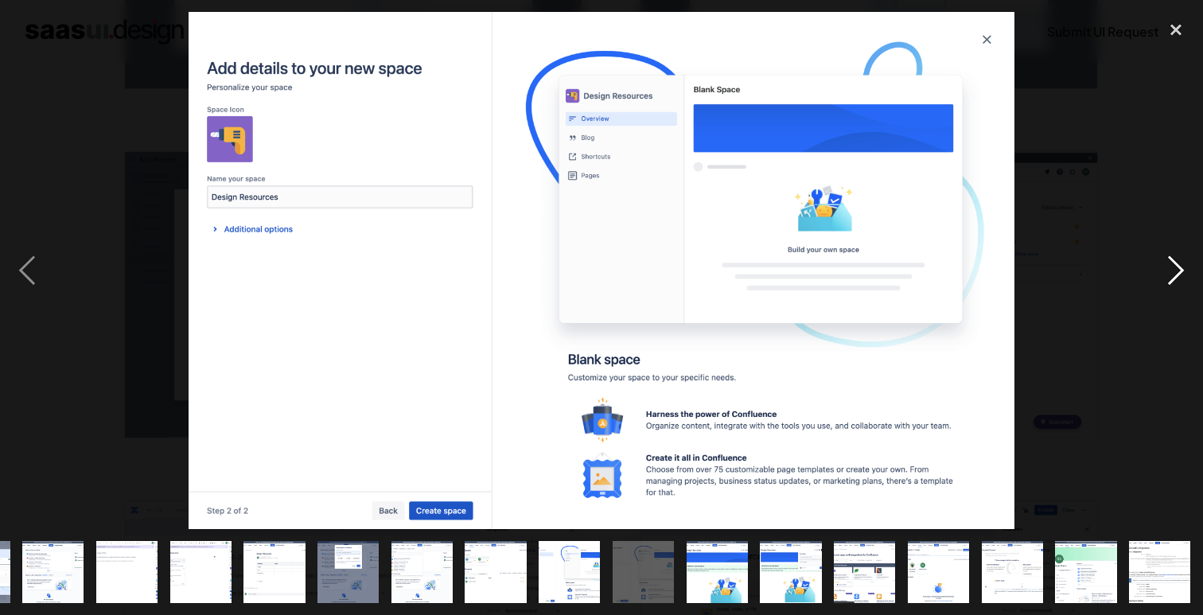
click at [1177, 267] on div "next image" at bounding box center [1176, 270] width 54 height 516
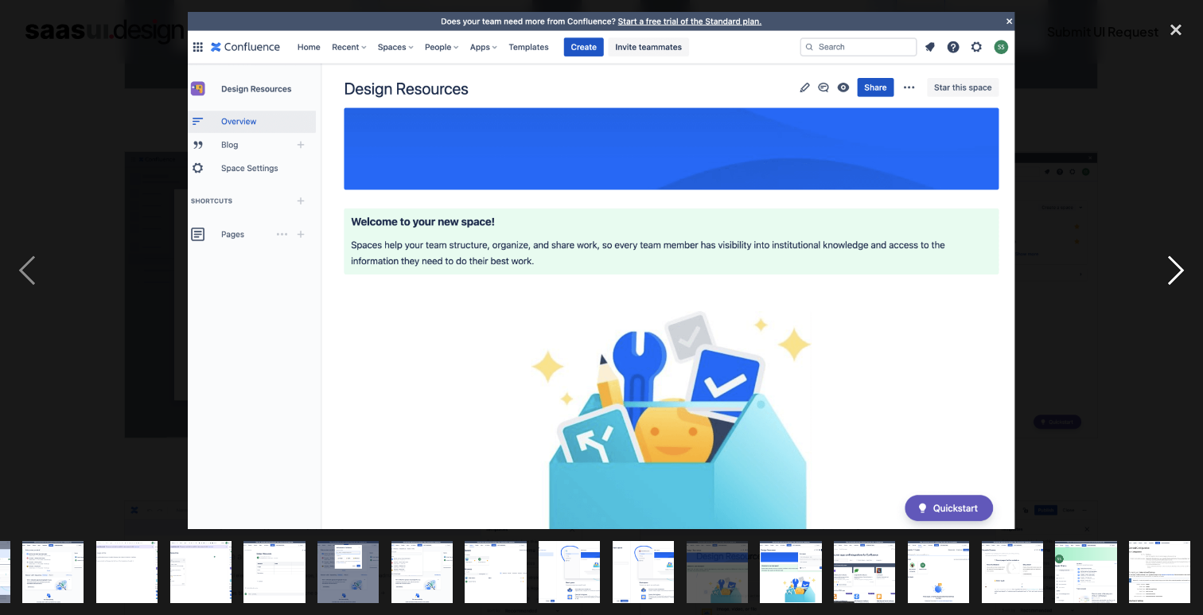
click at [1177, 267] on div "next image" at bounding box center [1176, 270] width 54 height 516
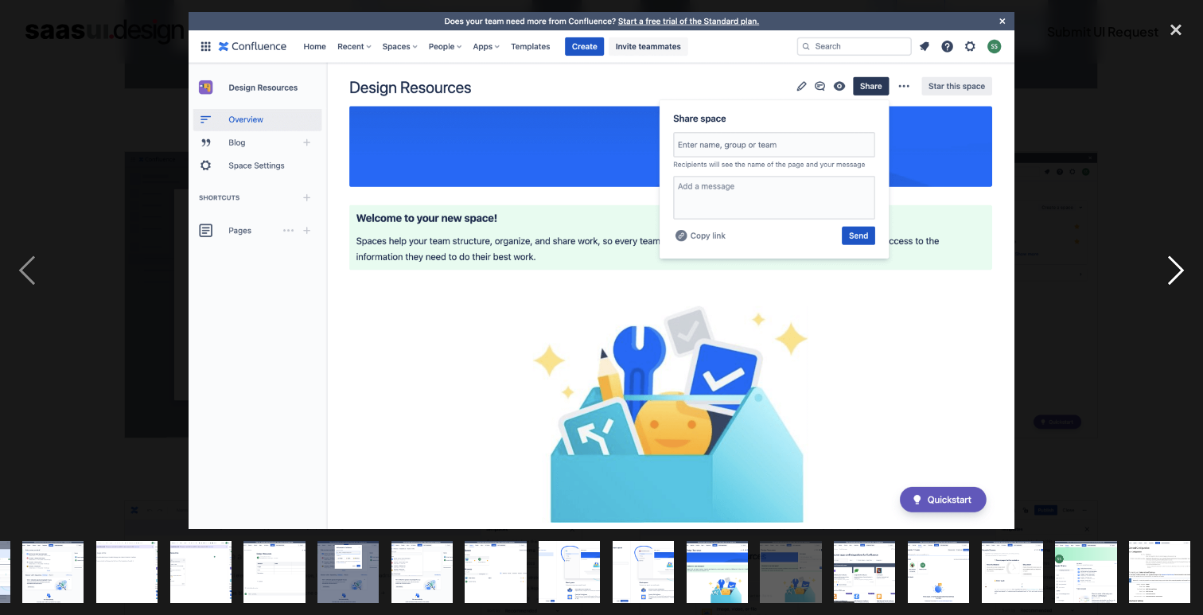
click at [1177, 267] on div "next image" at bounding box center [1176, 270] width 54 height 516
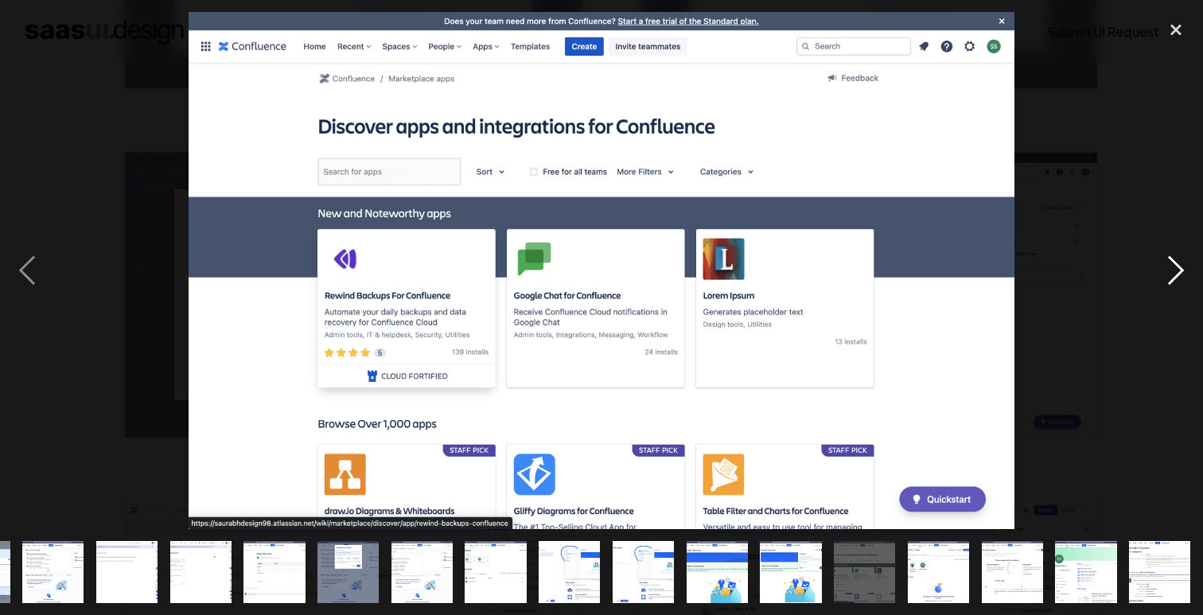
click at [1177, 267] on div "next image" at bounding box center [1176, 270] width 54 height 516
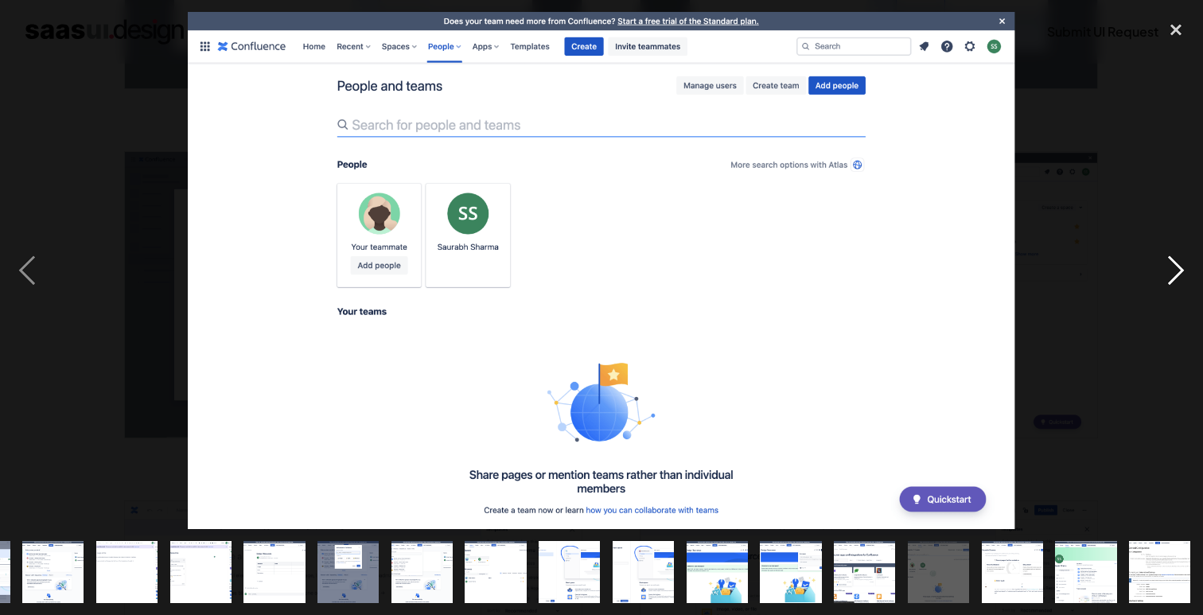
click at [1177, 267] on div "next image" at bounding box center [1176, 270] width 54 height 516
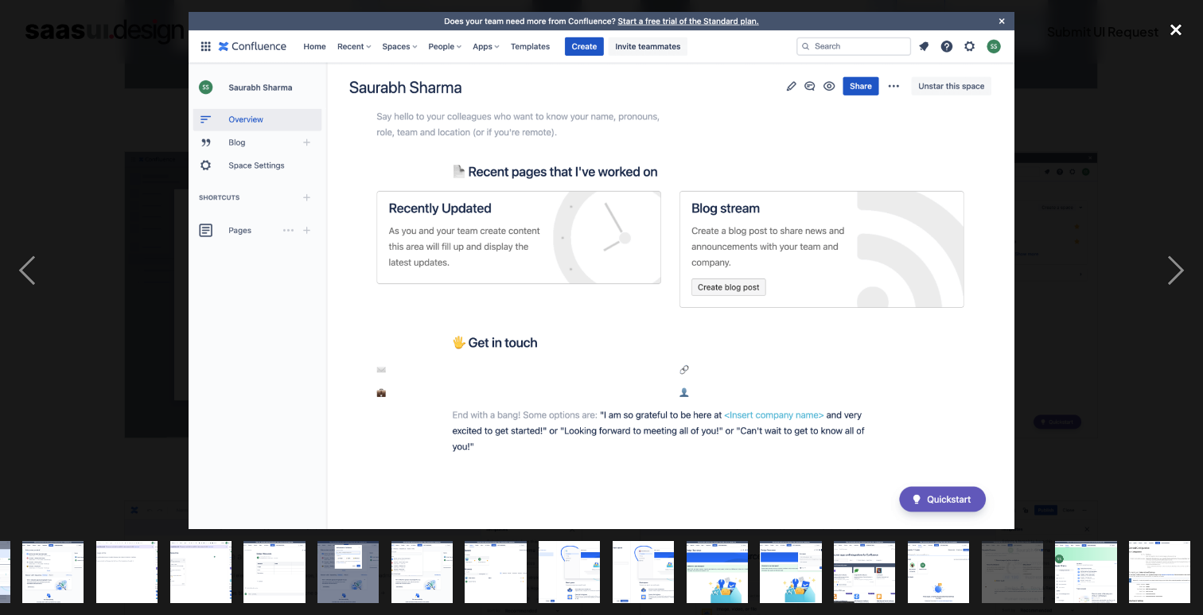
click at [1178, 26] on div "close lightbox" at bounding box center [1176, 29] width 54 height 35
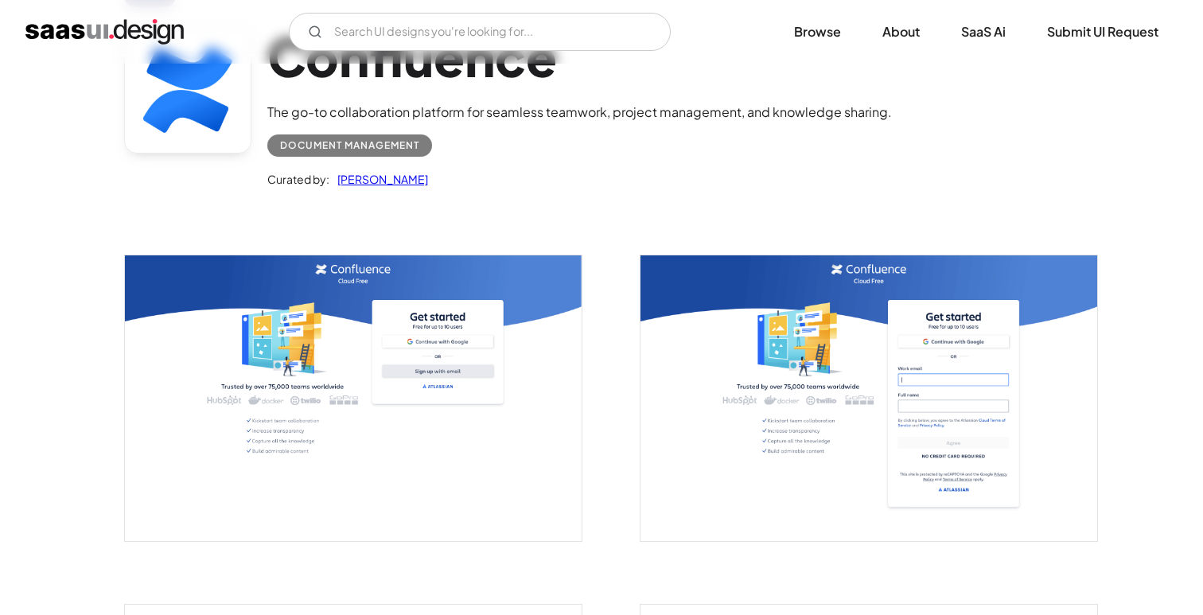
scroll to position [0, 0]
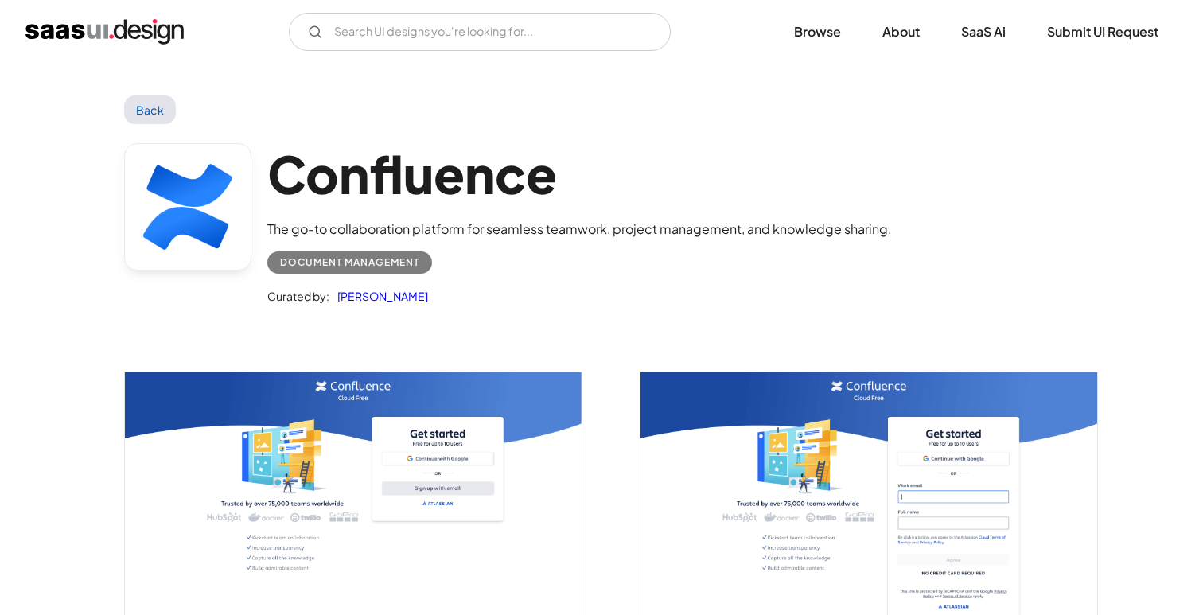
click at [936, 126] on div "Confluence The go-to collaboration platform for seamless teamwork, project mana…" at bounding box center [601, 228] width 955 height 208
